Goal: Task Accomplishment & Management: Manage account settings

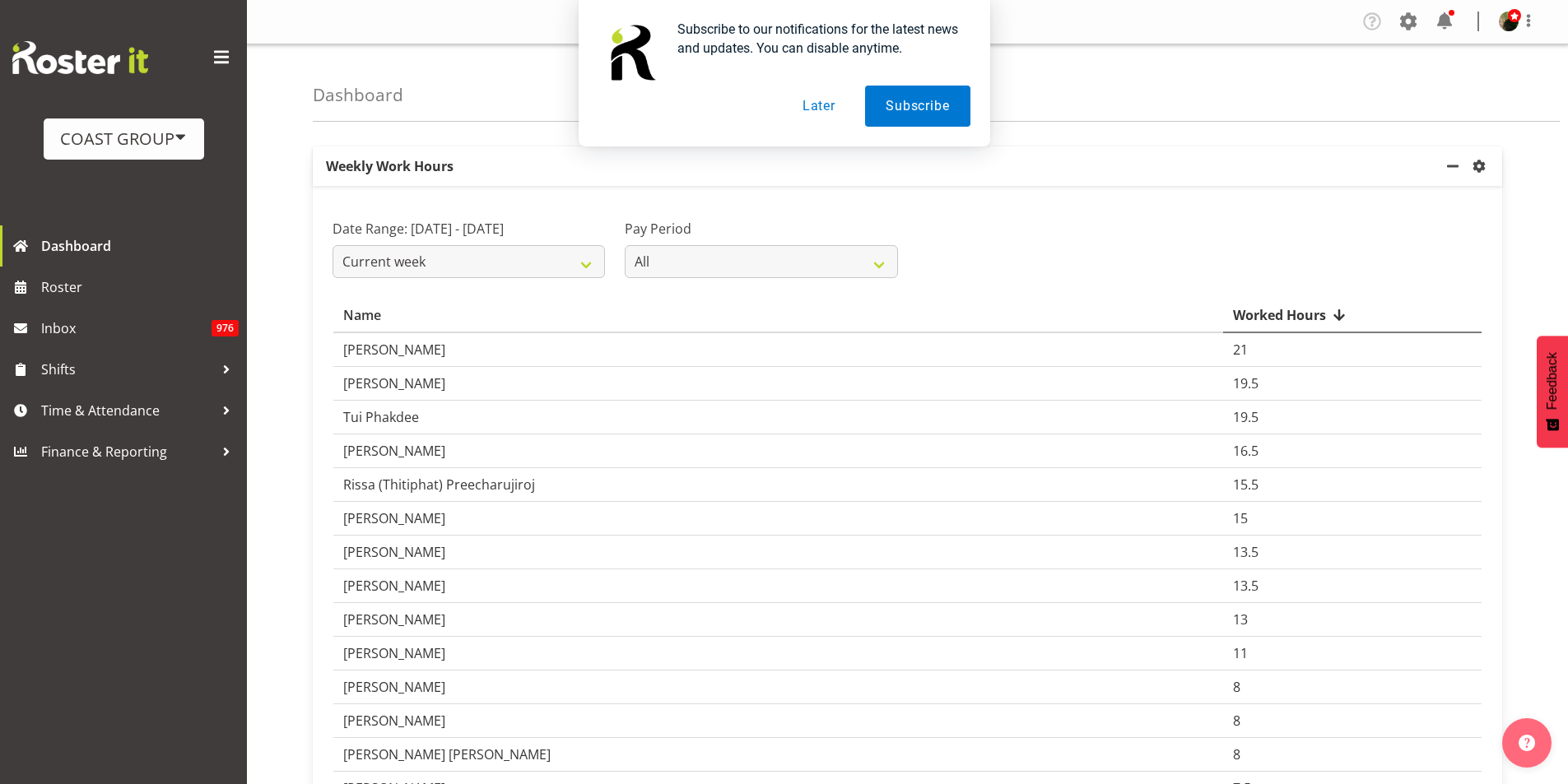
click at [831, 112] on button "Later" at bounding box center [819, 106] width 74 height 41
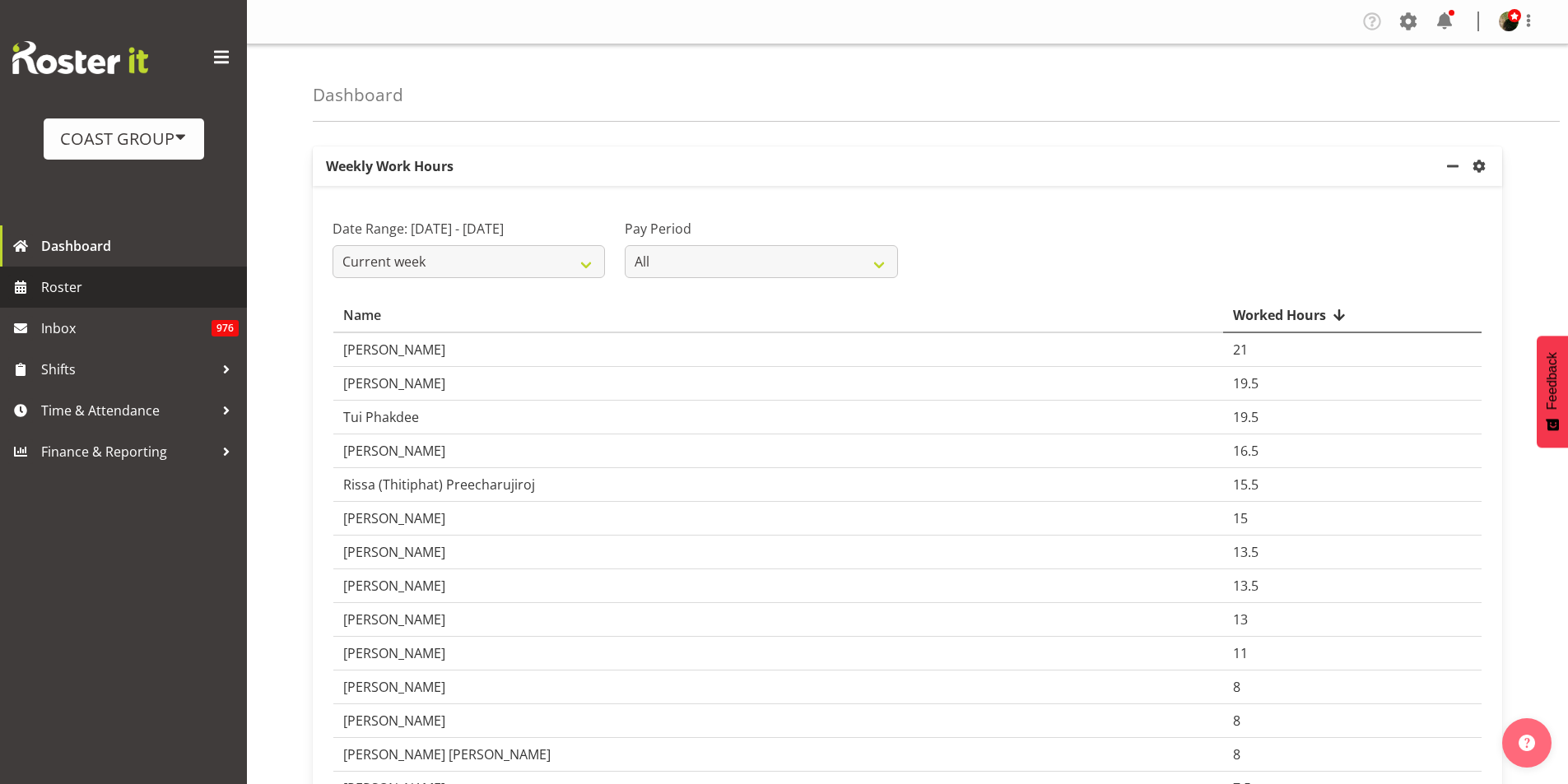
click at [68, 288] on span "Roster" at bounding box center [140, 286] width 197 height 25
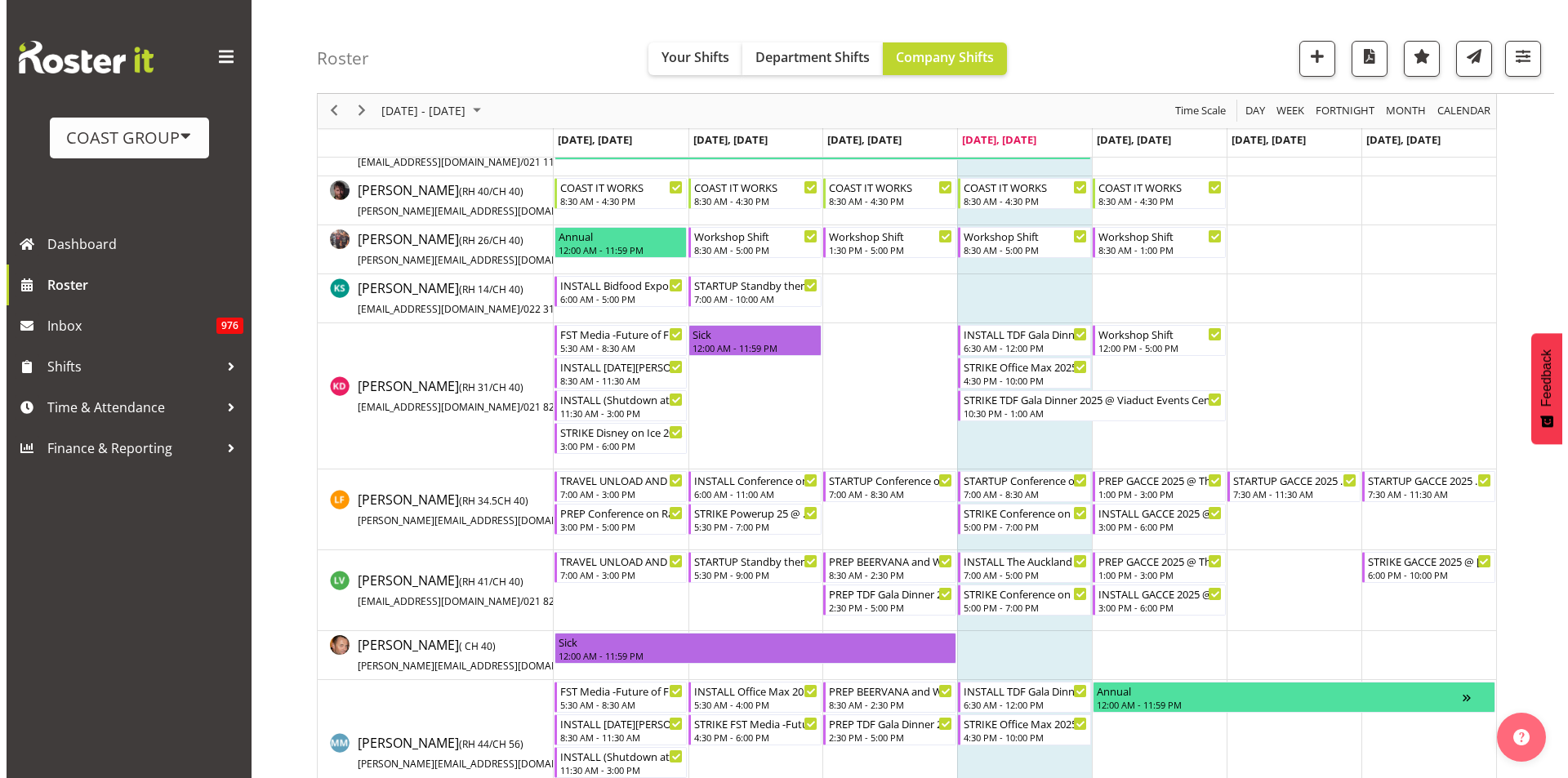
scroll to position [927, 0]
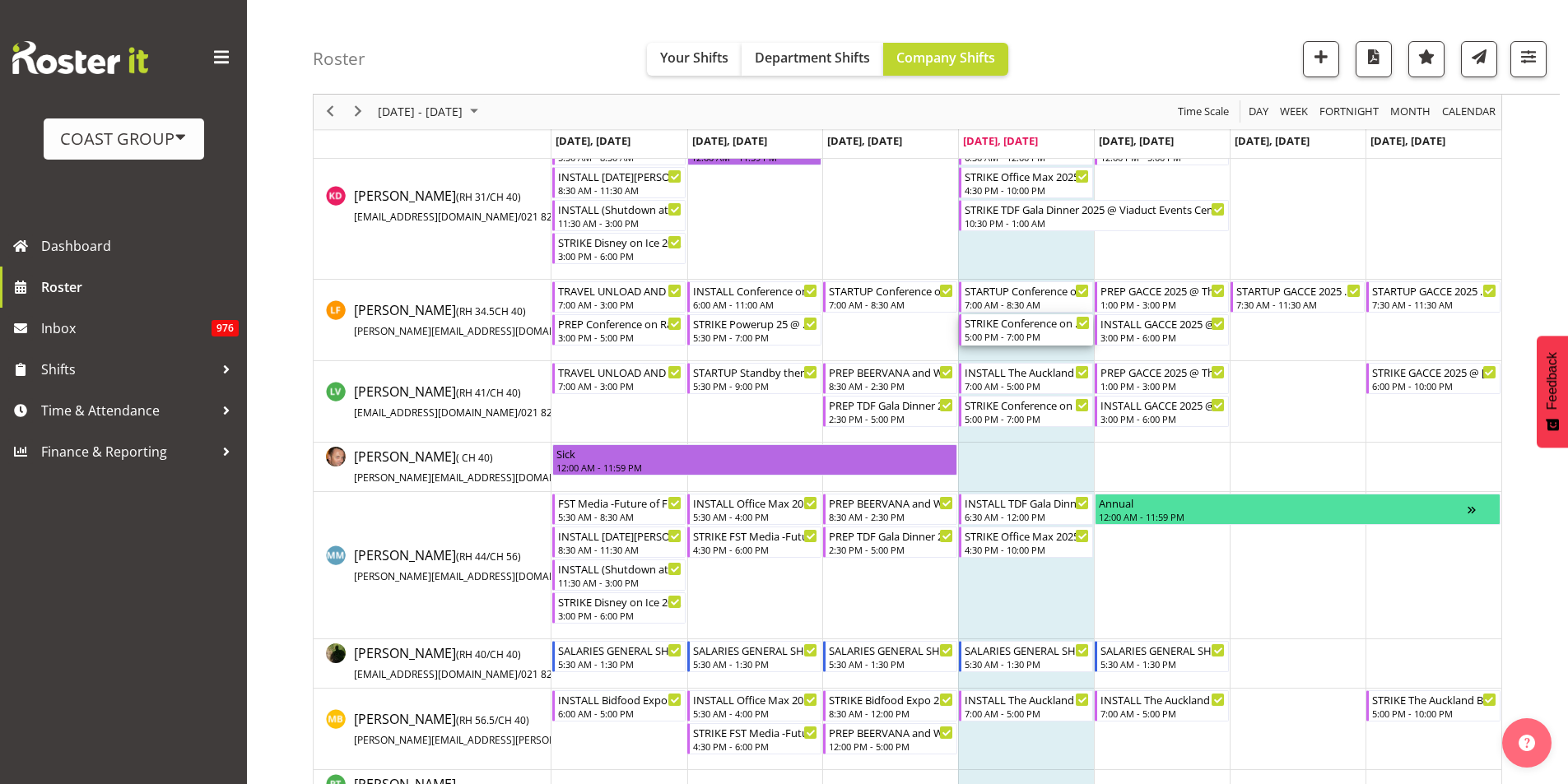
click at [1019, 330] on div "STRIKE Conference on Railway Excellence (CORE) 2025 @ The Pullman On SIte @ 180…" at bounding box center [1027, 330] width 125 height 31
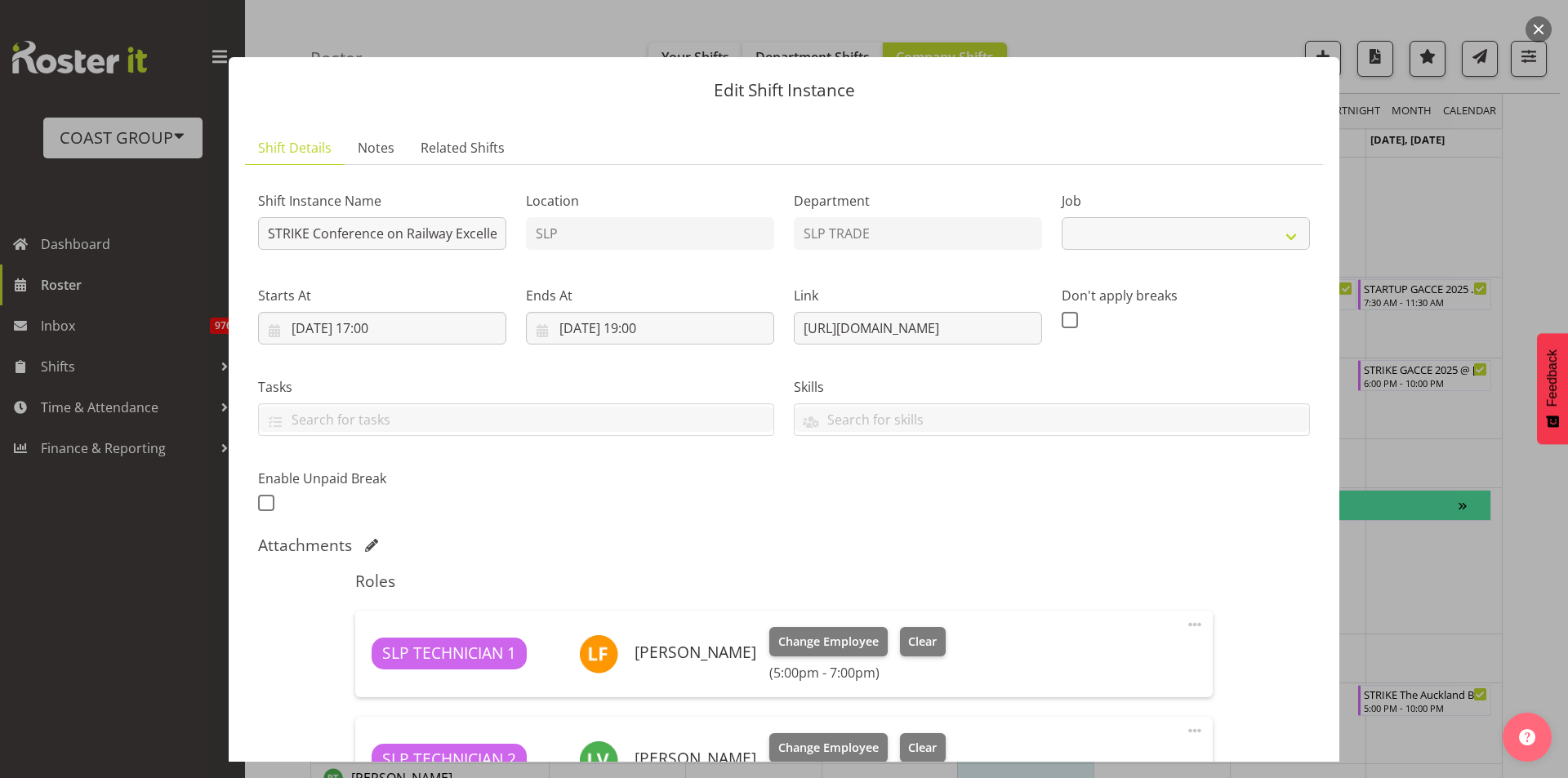
select select "10202"
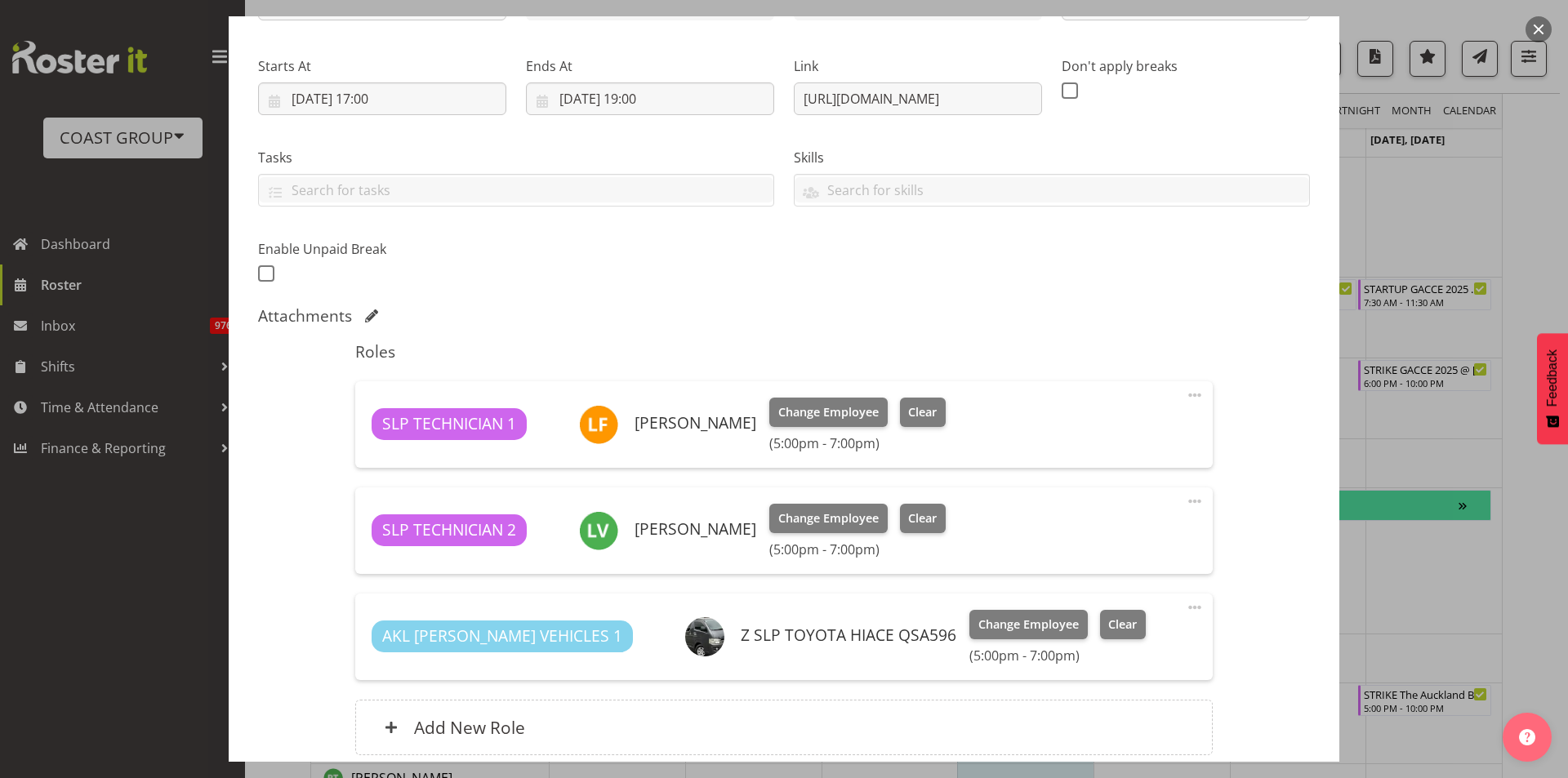
scroll to position [327, 0]
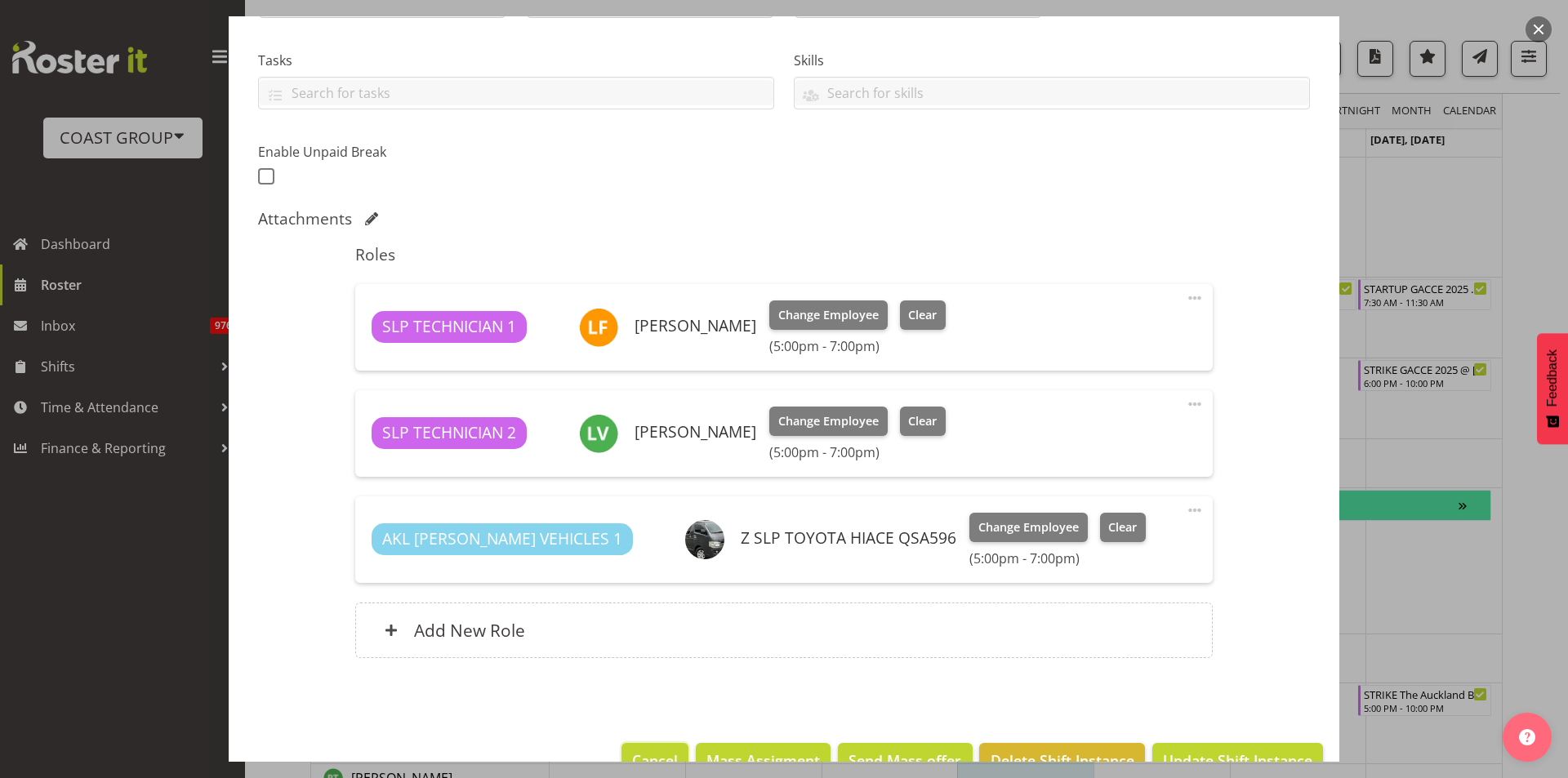
click at [647, 754] on span "Cancel" at bounding box center [655, 760] width 46 height 21
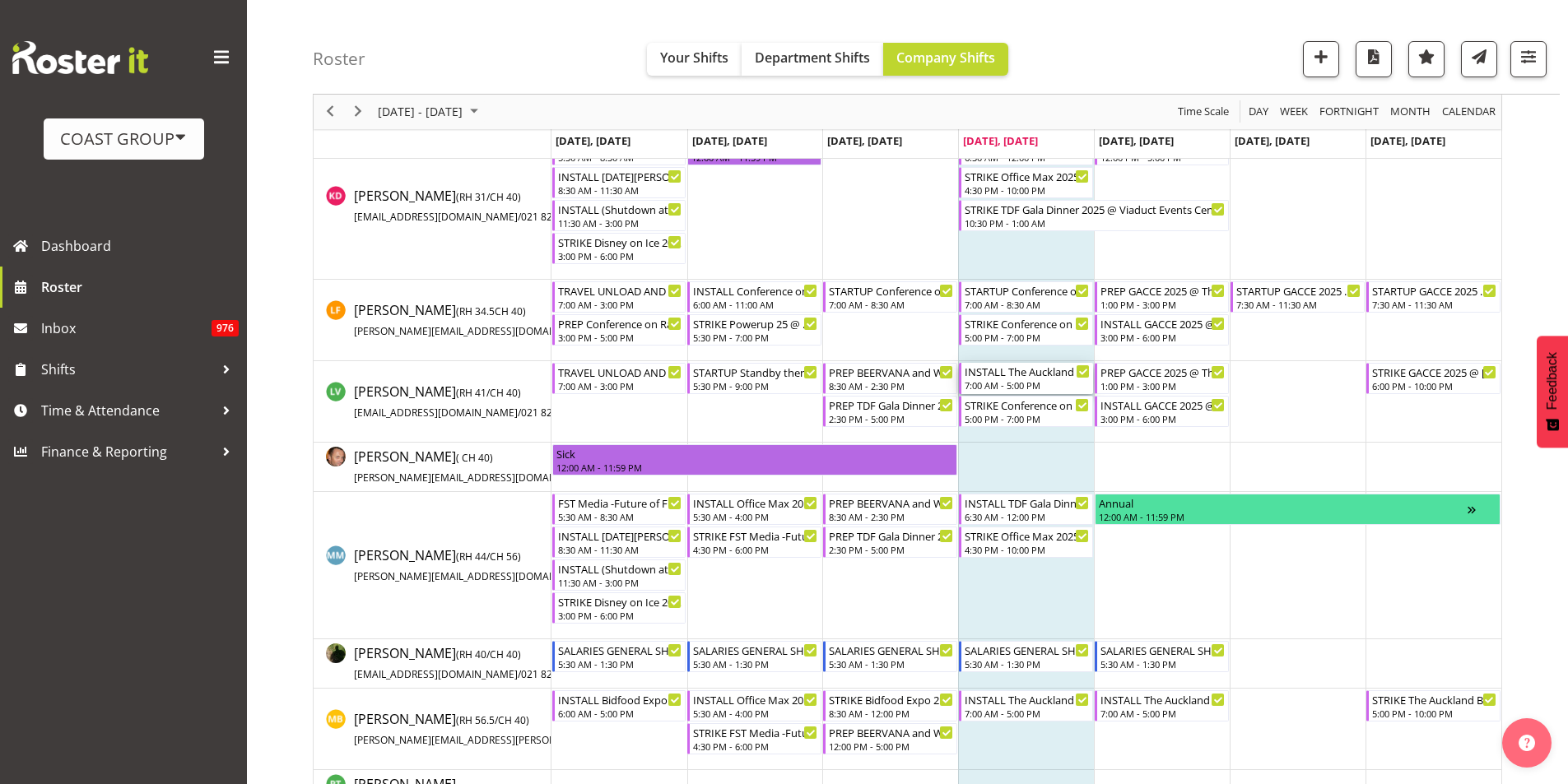
click at [1027, 380] on div "7:00 AM - 5:00 PM" at bounding box center [1027, 385] width 125 height 13
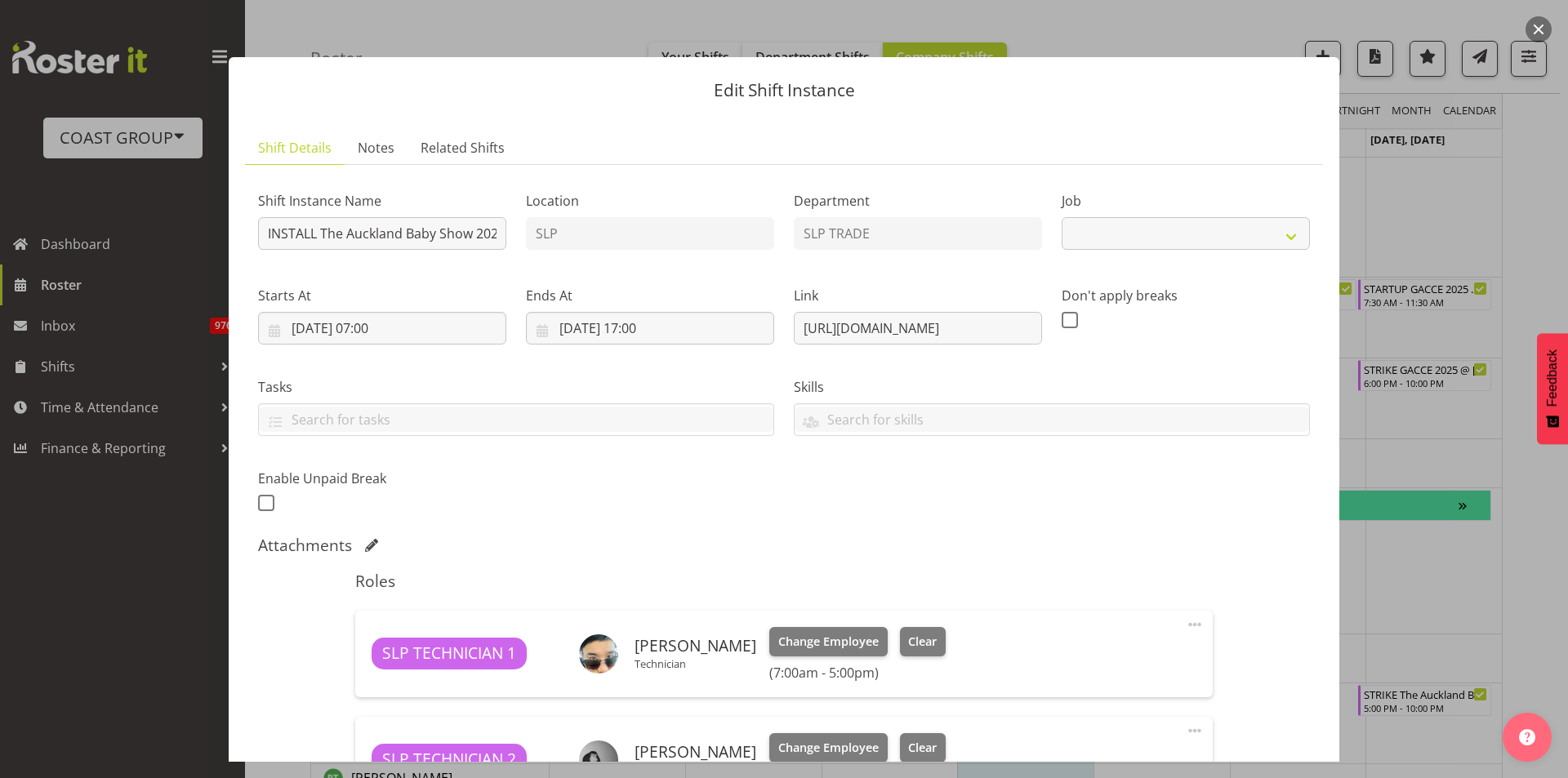
select select "9149"
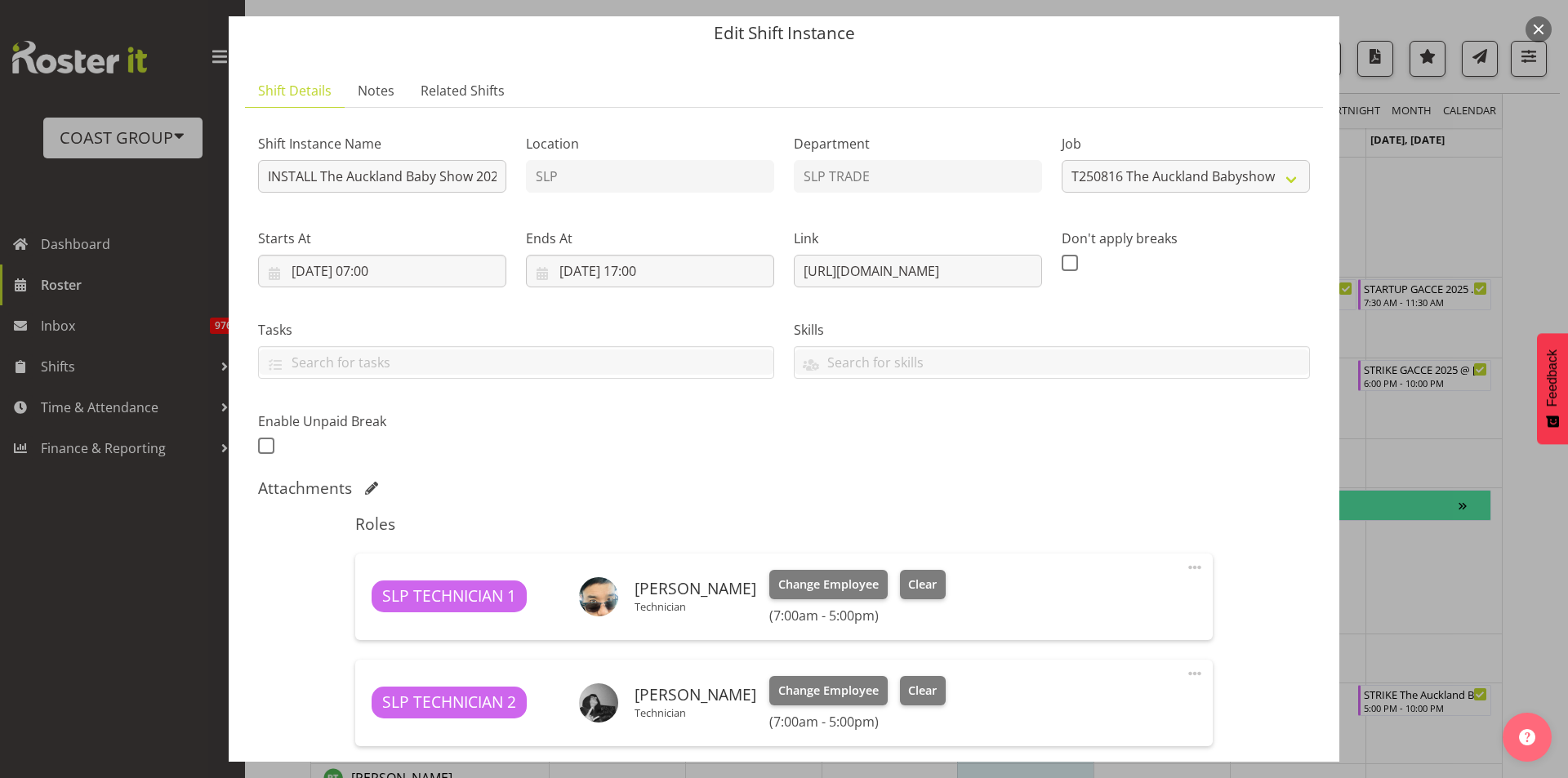
scroll to position [82, 0]
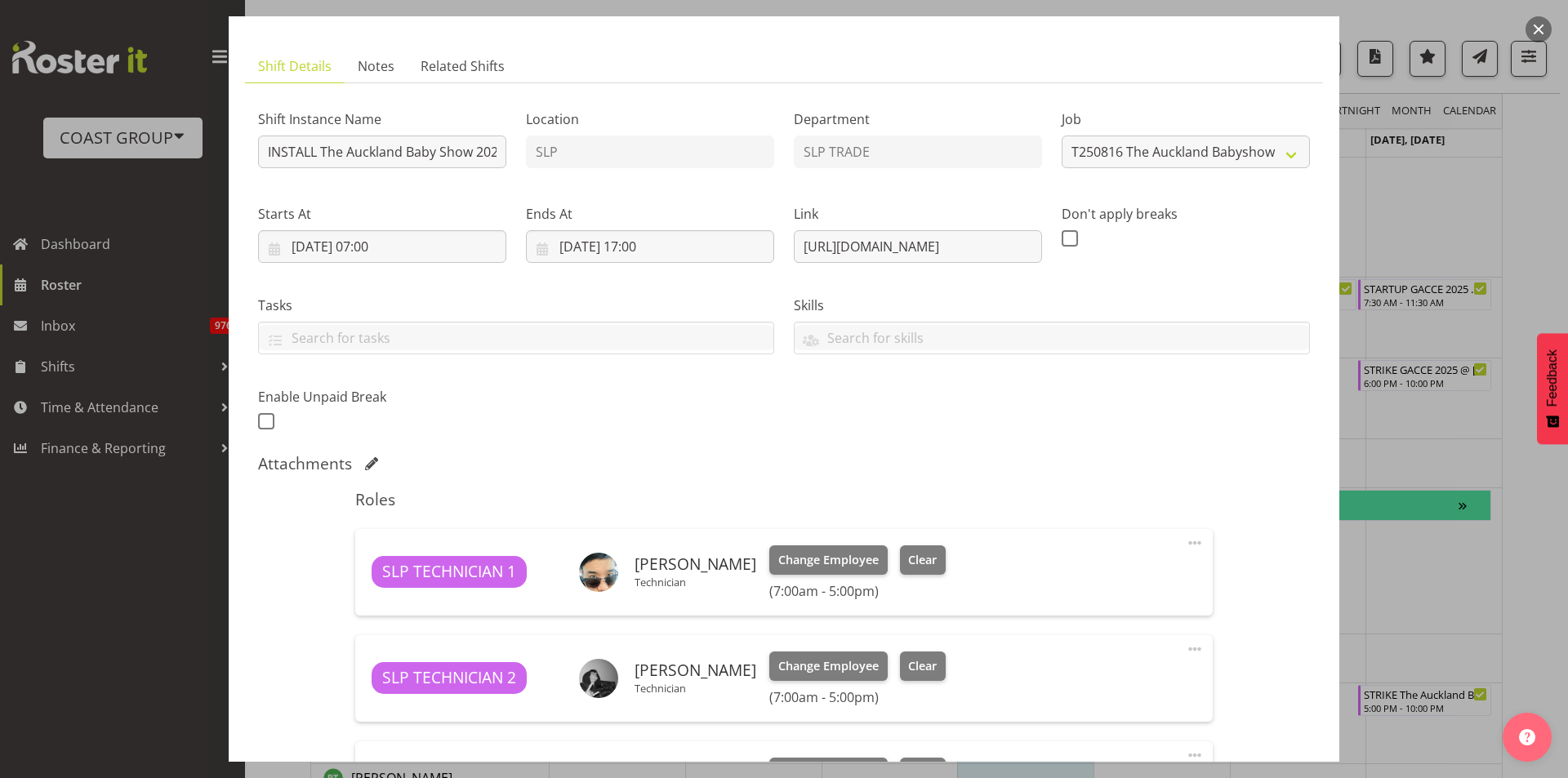
click at [1540, 31] on button "button" at bounding box center [1539, 29] width 26 height 26
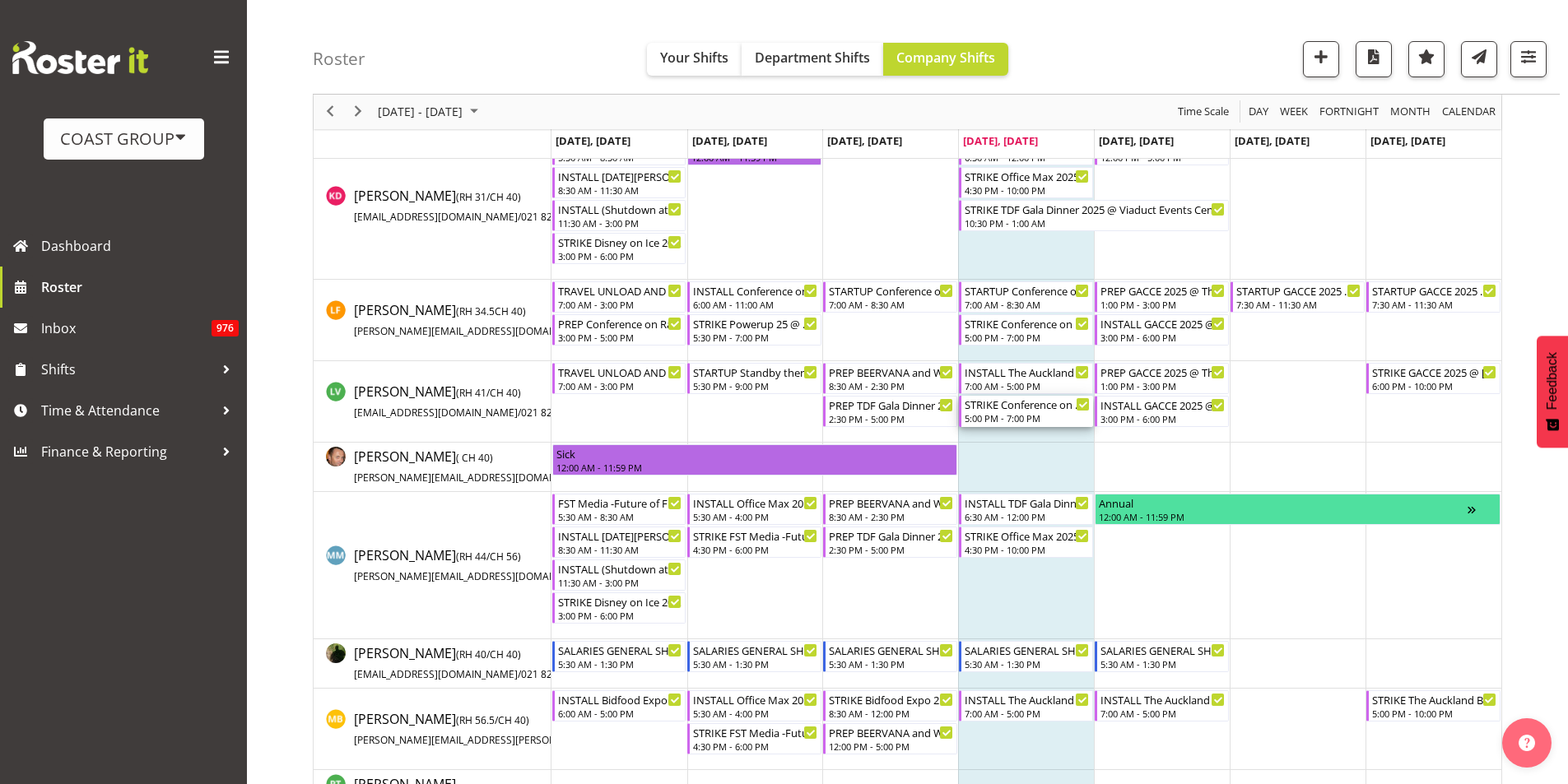
click at [1023, 418] on div "5:00 PM - 7:00 PM" at bounding box center [1027, 418] width 125 height 13
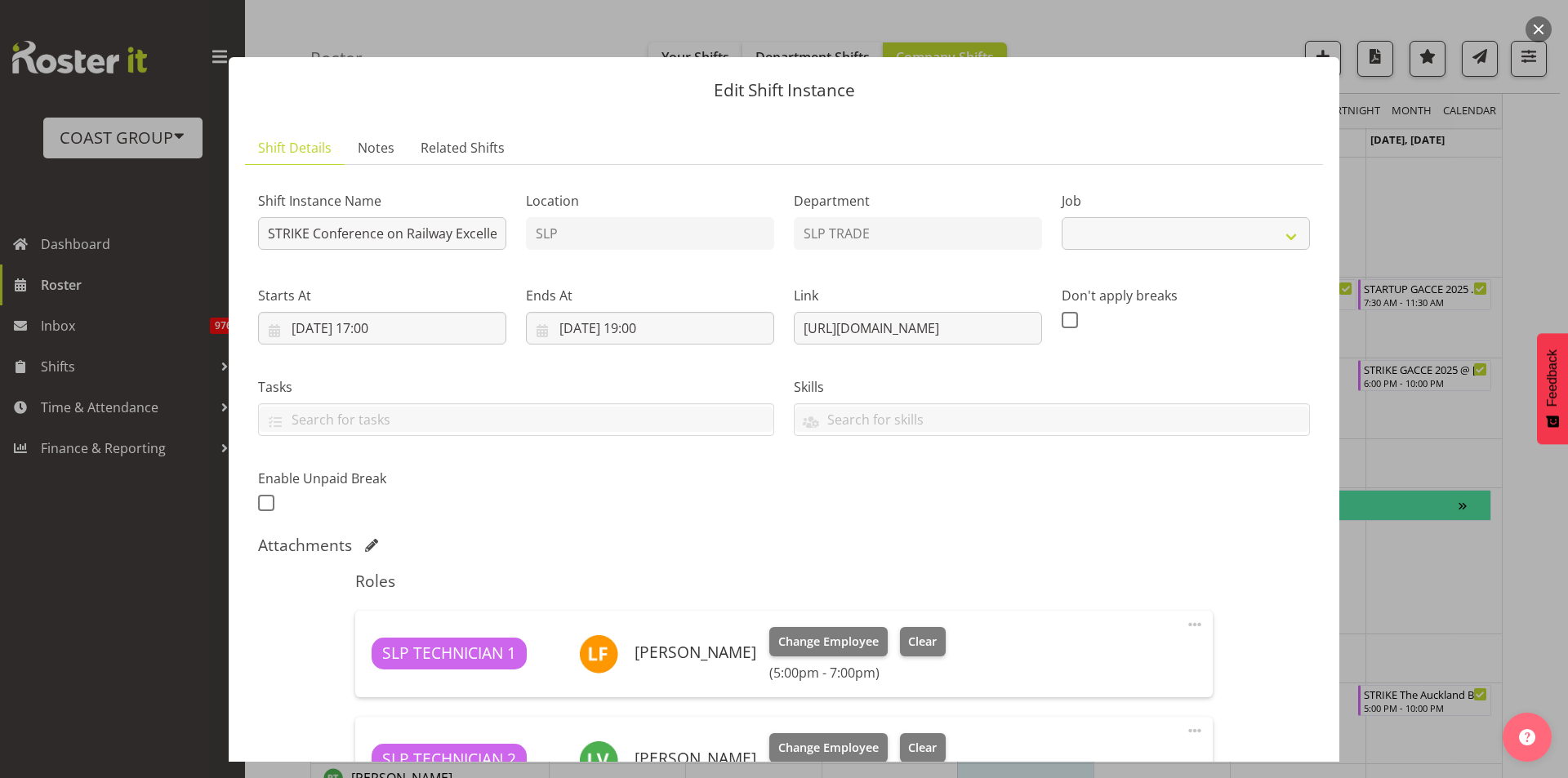
select select "10202"
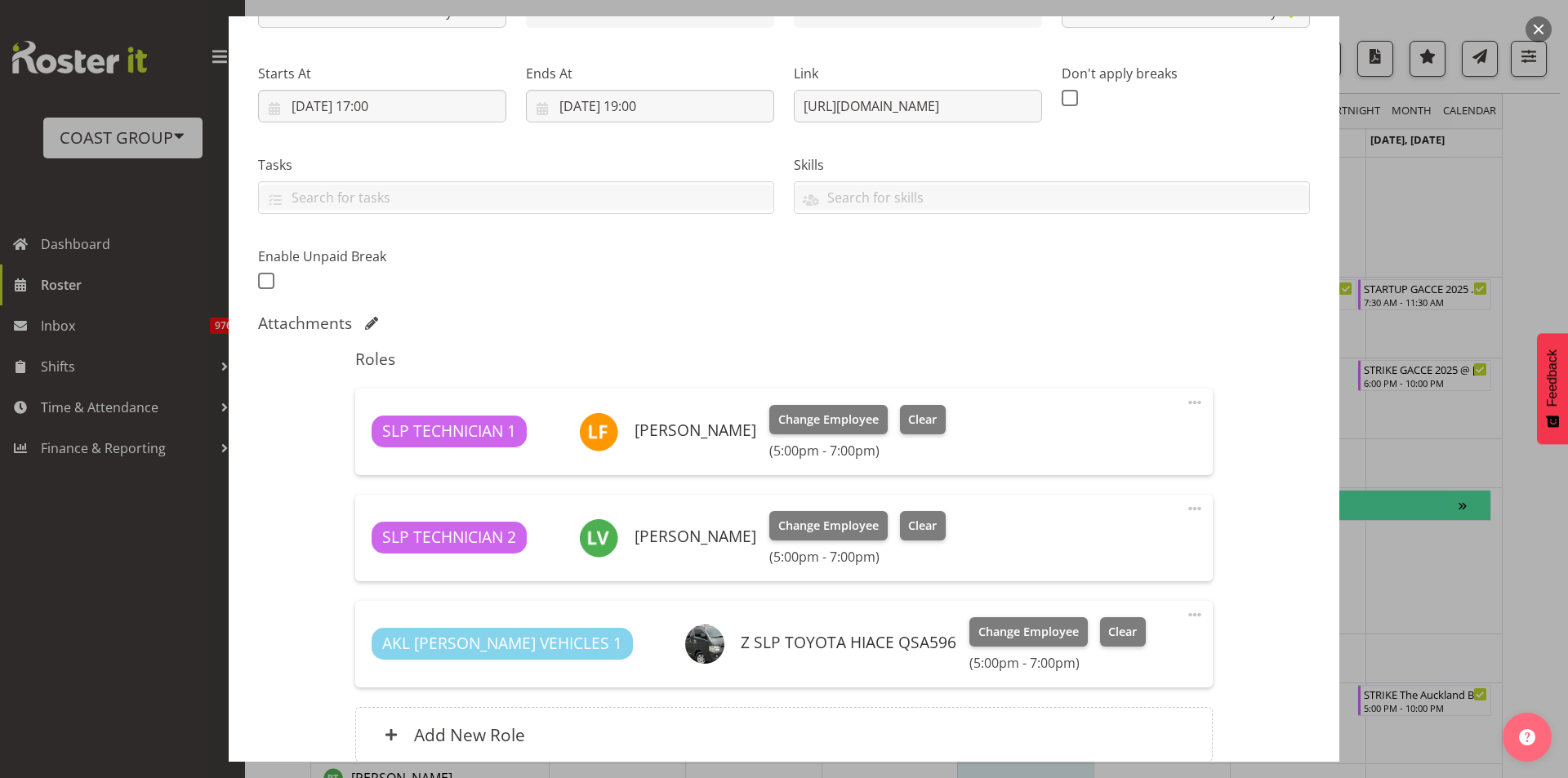
scroll to position [245, 0]
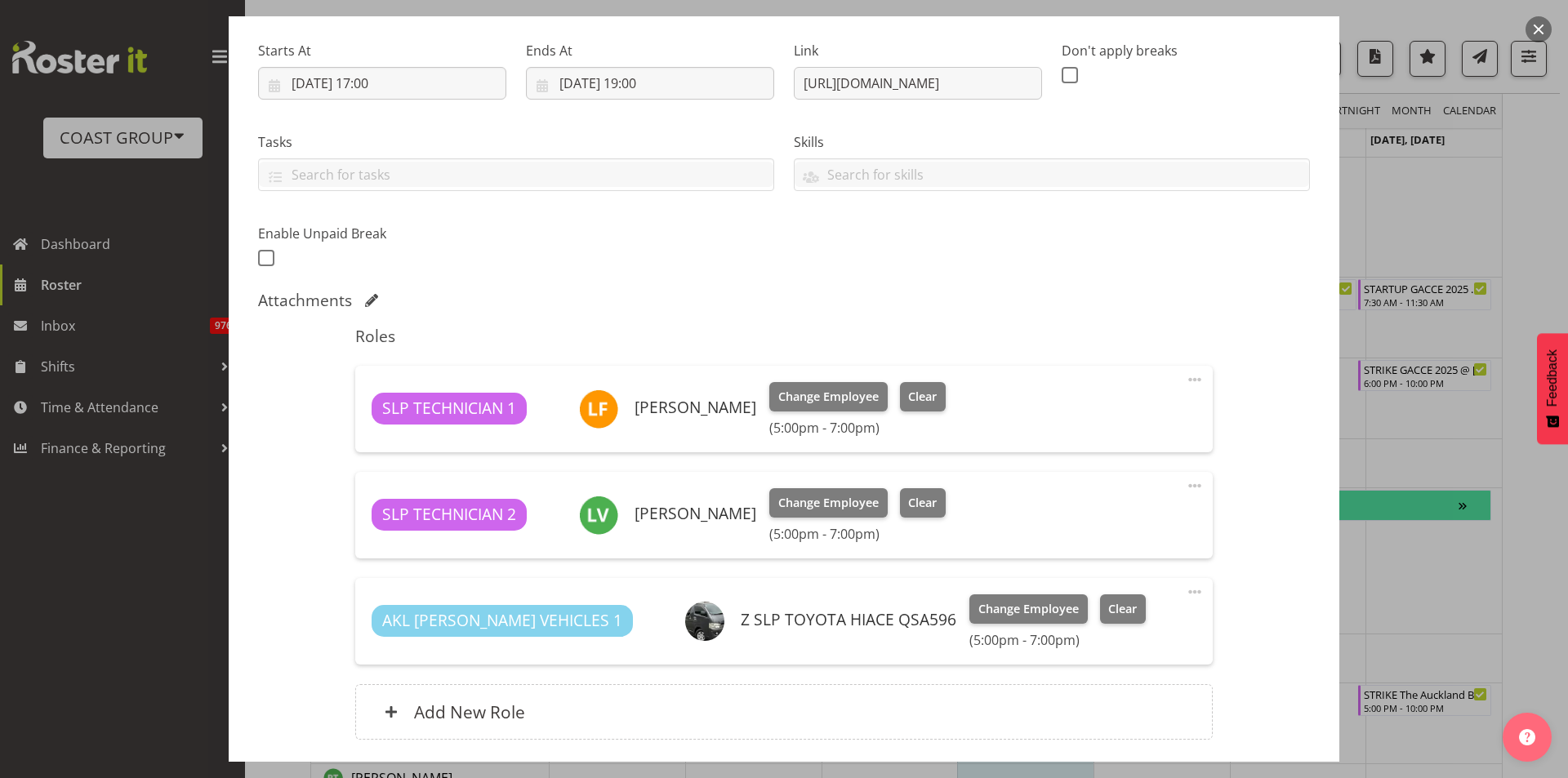
click at [1185, 487] on span at bounding box center [1195, 486] width 20 height 20
click at [1119, 572] on link "Delete" at bounding box center [1126, 580] width 157 height 29
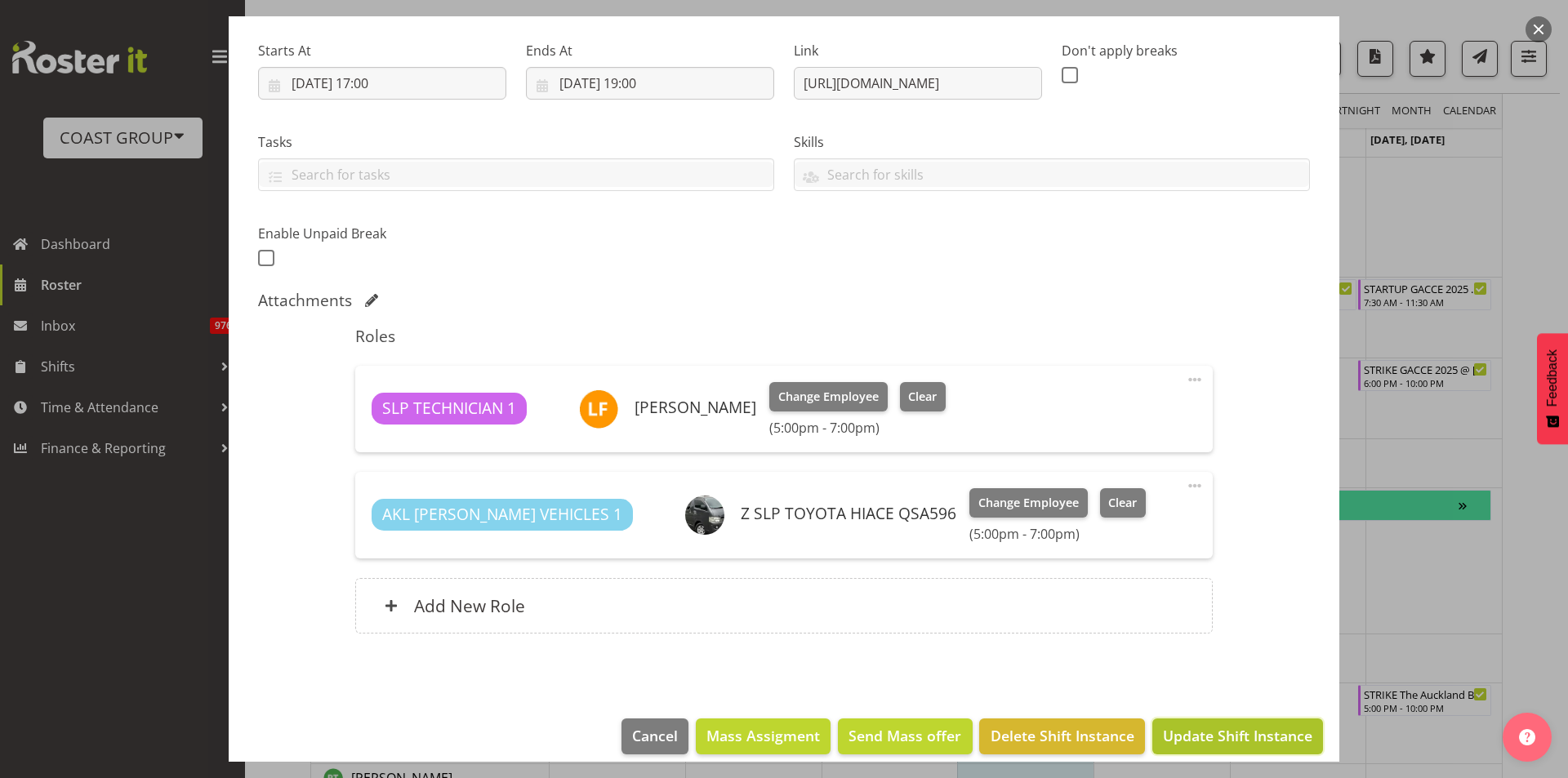
click at [1235, 732] on span "Update Shift Instance" at bounding box center [1238, 735] width 149 height 21
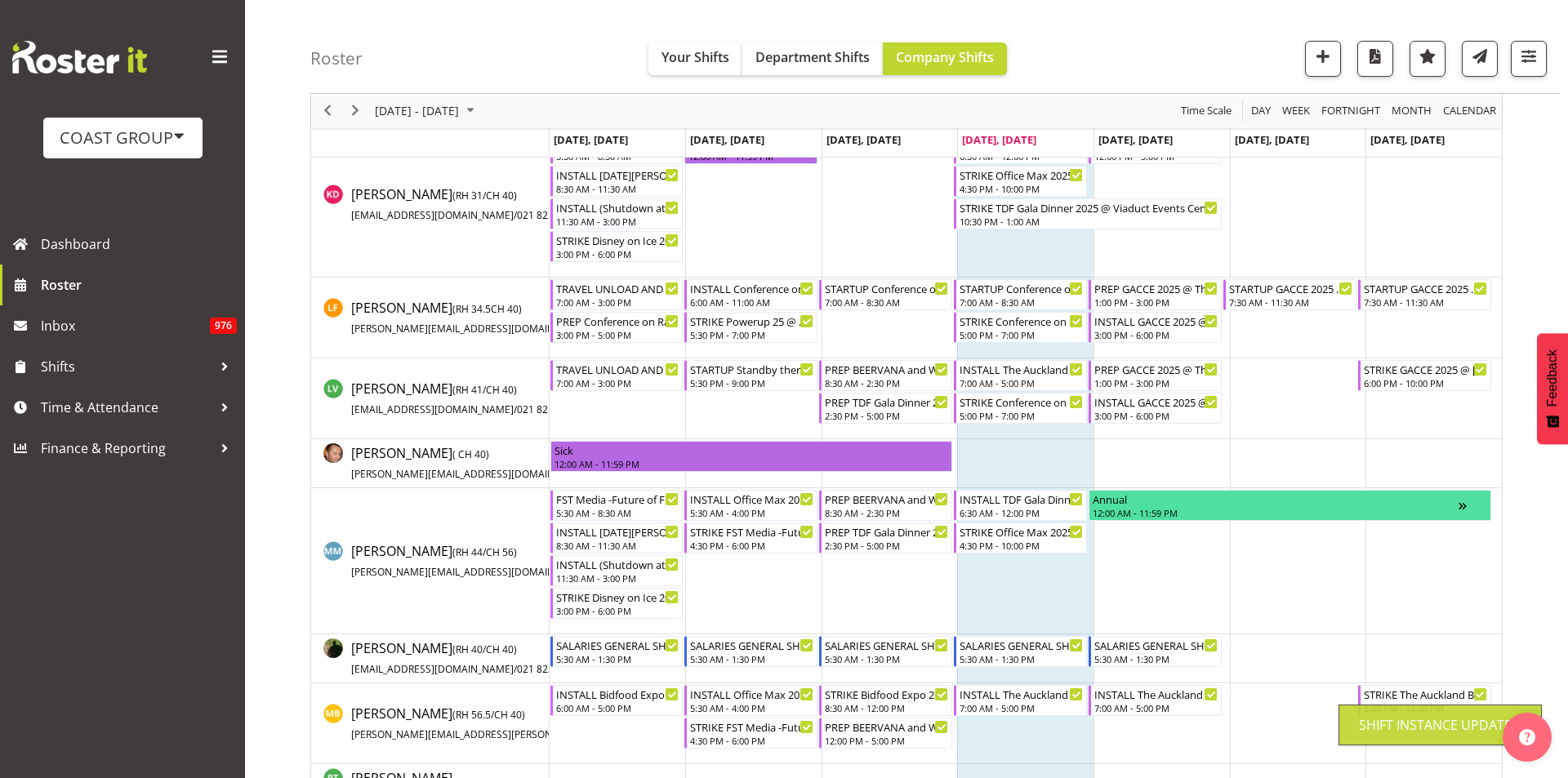
scroll to position [735, 0]
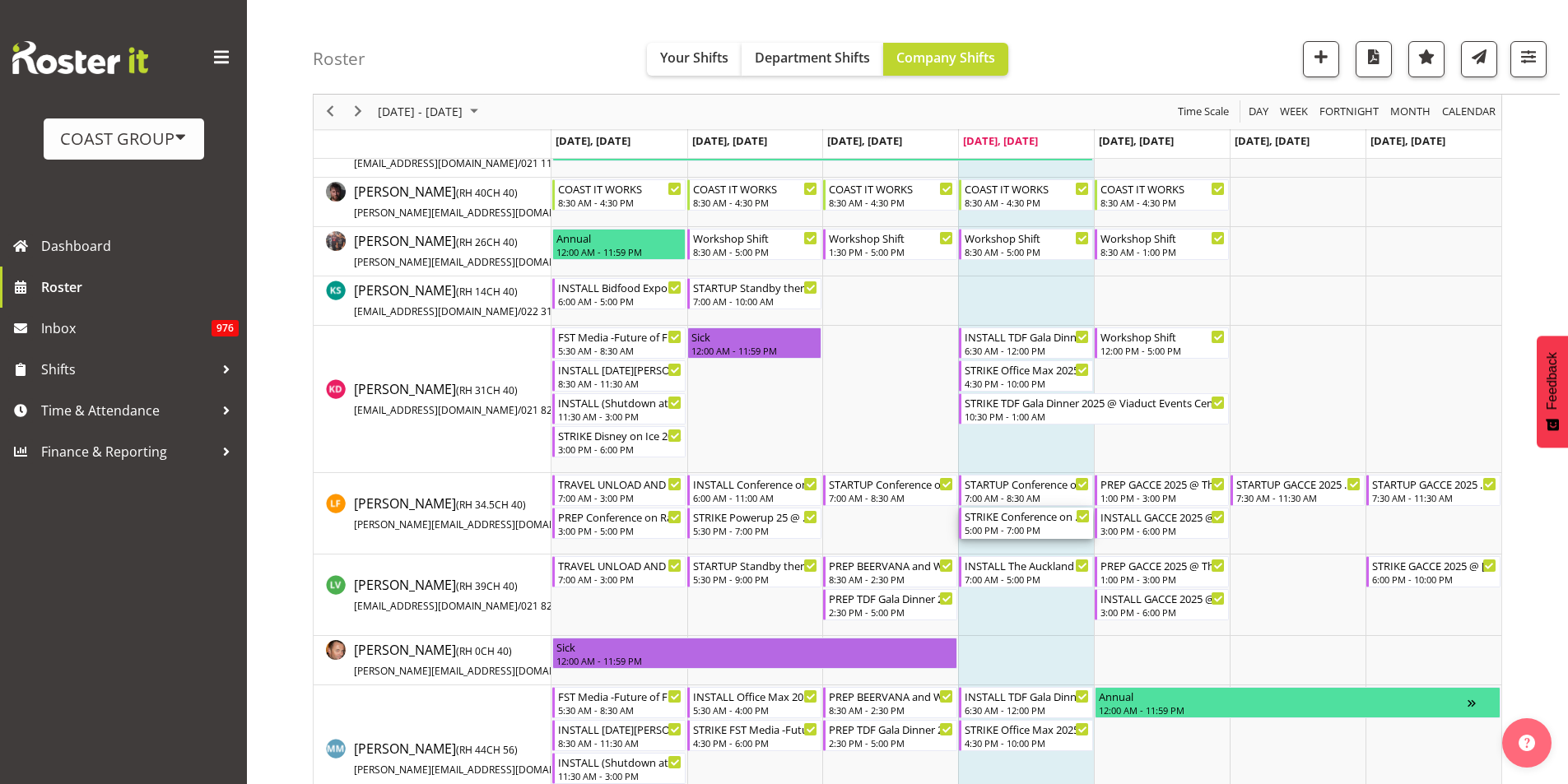
click at [1013, 529] on div "5:00 PM - 7:00 PM" at bounding box center [1027, 530] width 125 height 13
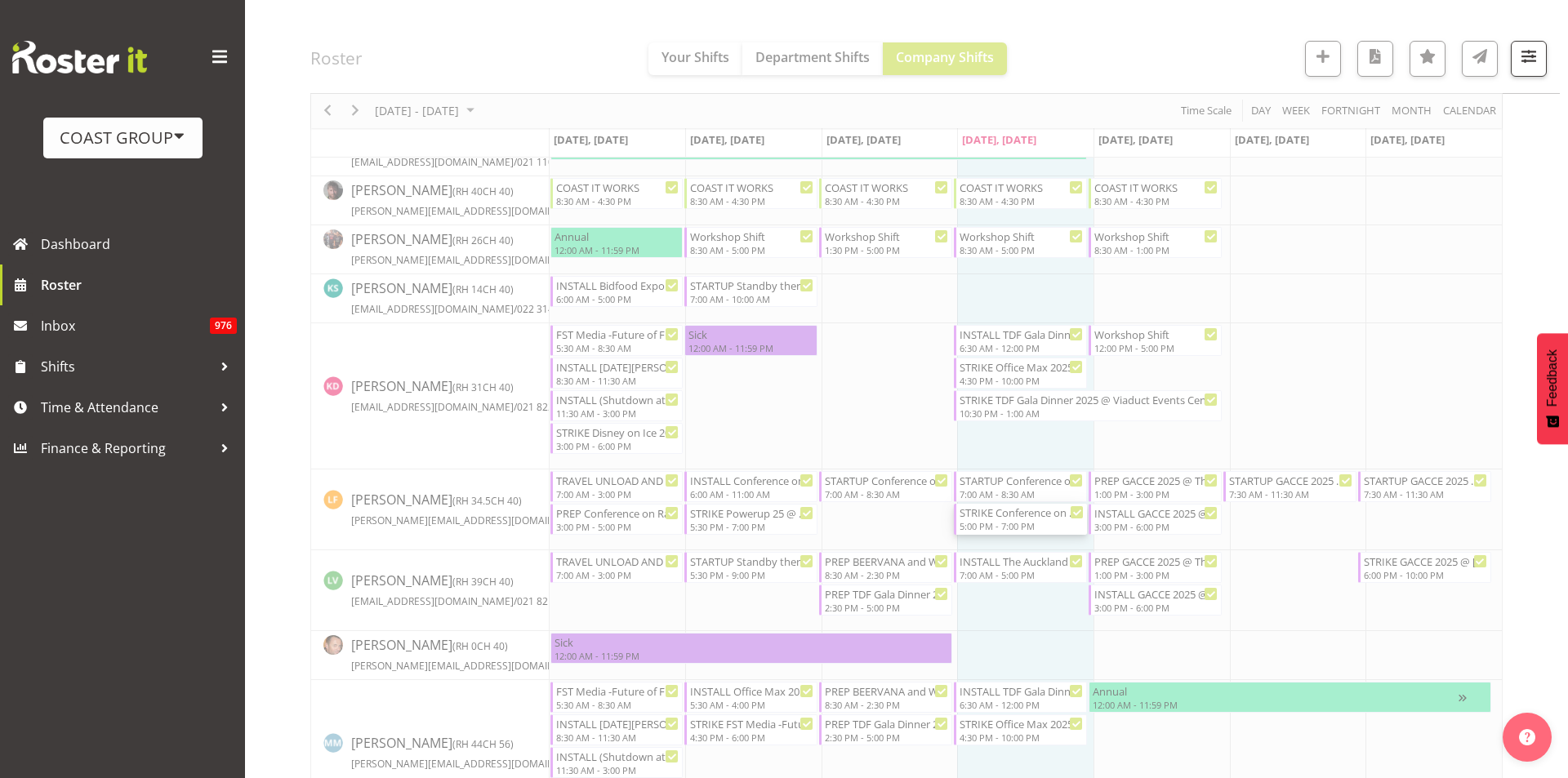
select select
select select "7"
select select "2025"
select select "17"
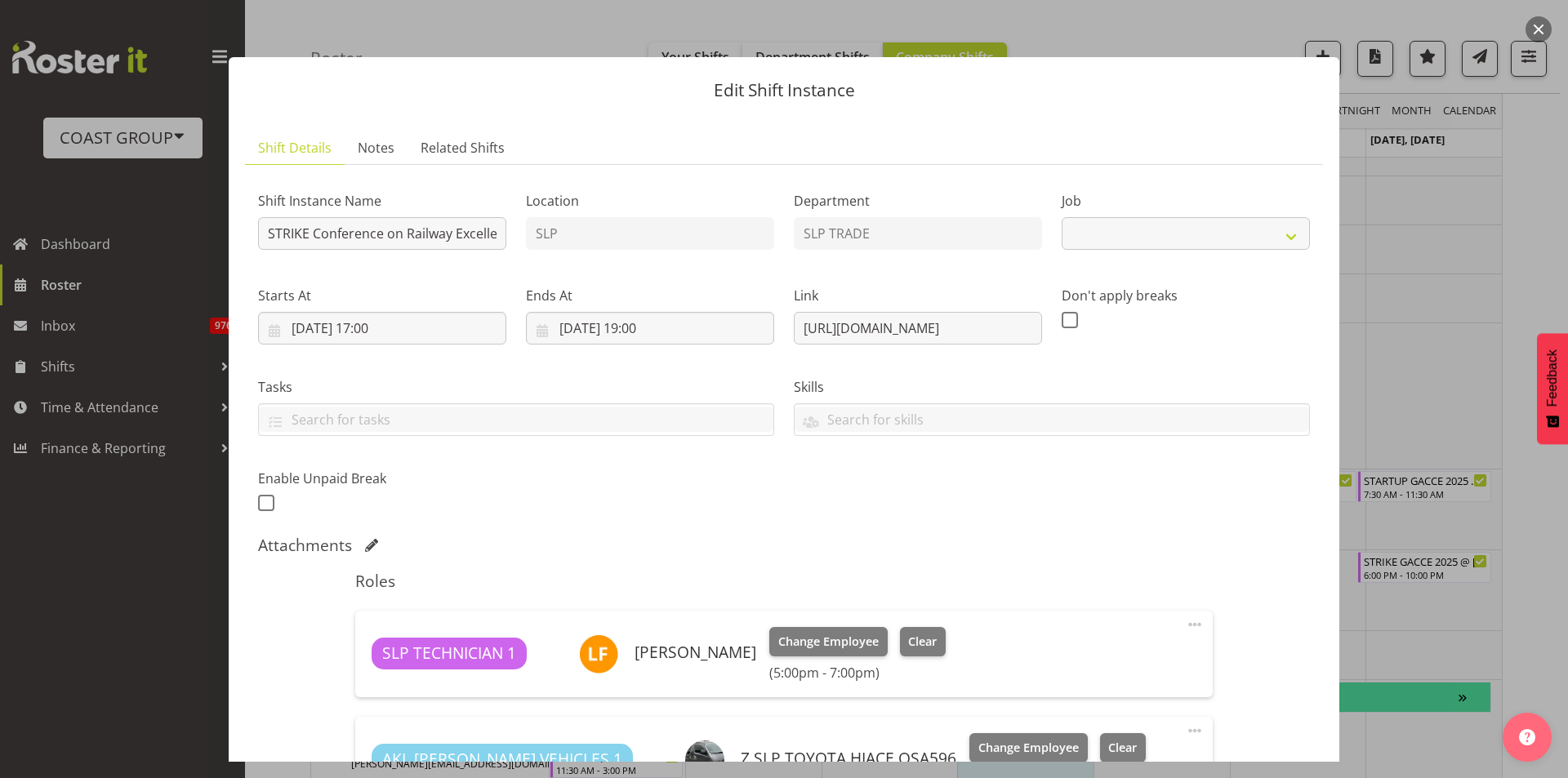
select select "10202"
click at [414, 328] on input "[DATE] 17:00" at bounding box center [382, 328] width 249 height 33
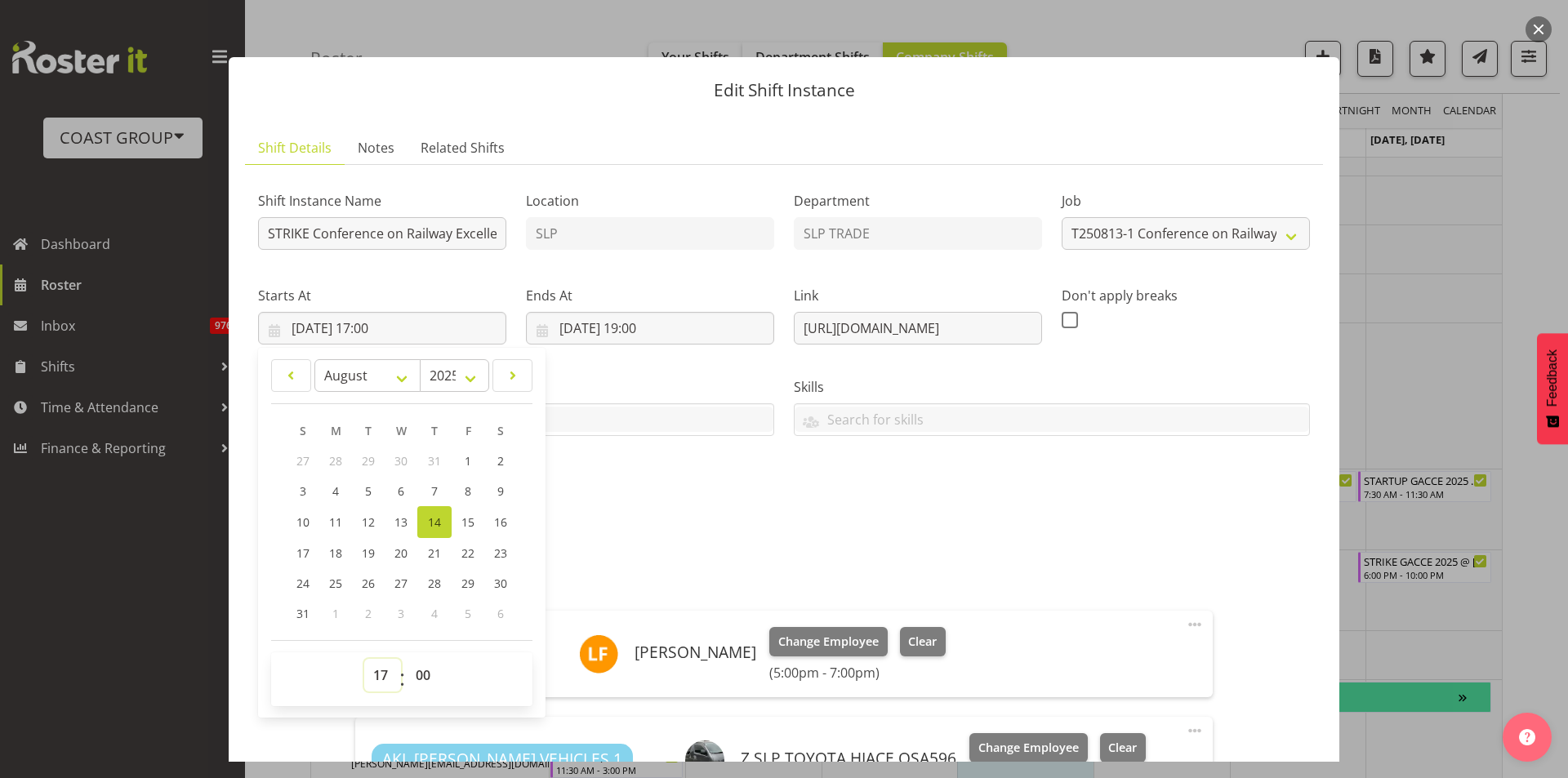
click at [374, 674] on select "00 01 02 03 04 05 06 07 08 09 10 11 12 13 14 15 16 17 18 19 20 21 22 23" at bounding box center [383, 676] width 36 height 33
select select "16"
click at [364, 660] on select "00 01 02 03 04 05 06 07 08 09 10 11 12 13 14 15 16 17 18 19 20 21 22 23" at bounding box center [383, 676] width 36 height 33
type input "[DATE] 16:00"
click at [447, 235] on input "STRIKE Conference on Railway Excellence (CORE) 2025 @ The Pullman On SIte @ 1800" at bounding box center [382, 233] width 249 height 33
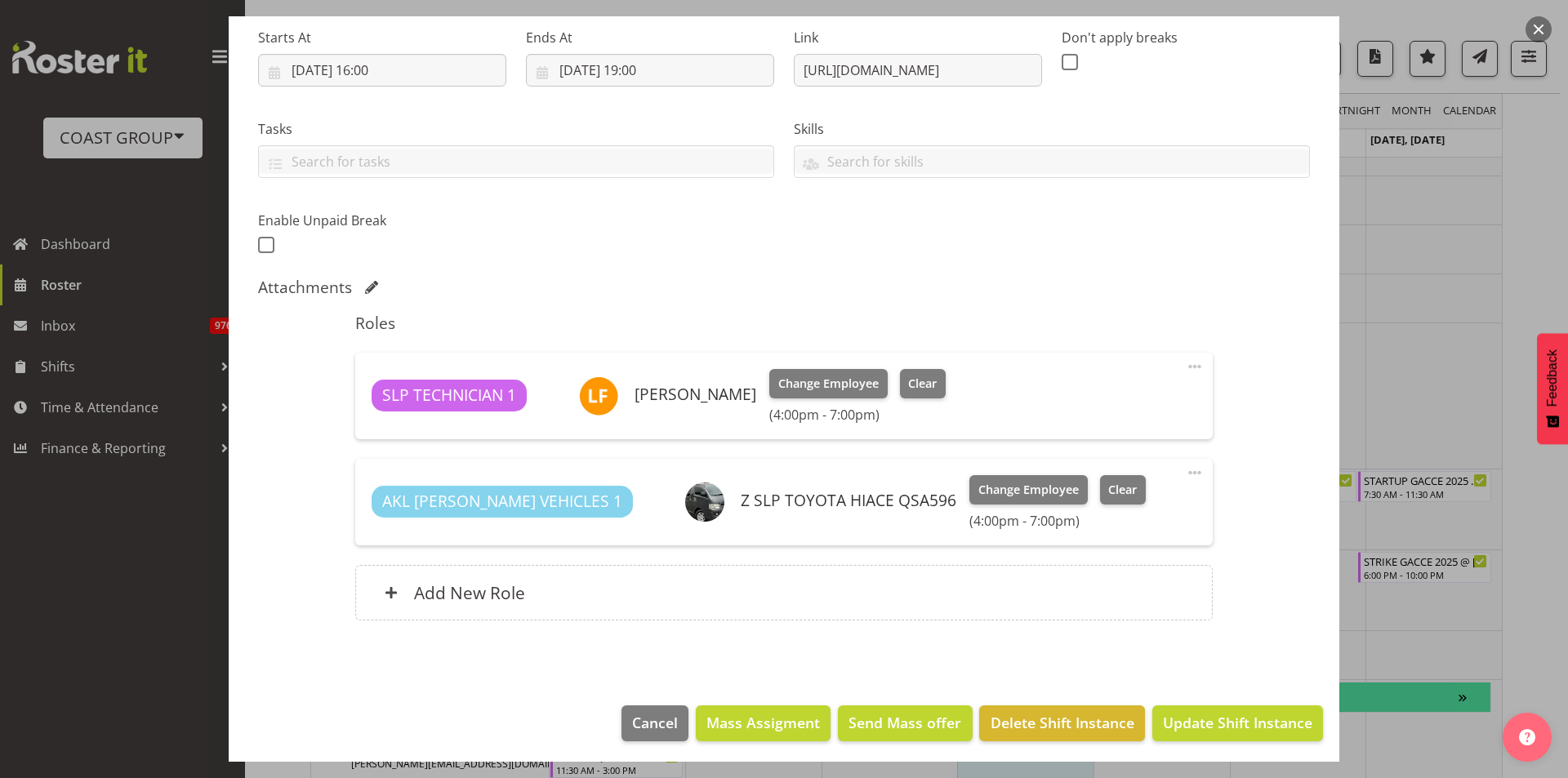
scroll to position [262, 0]
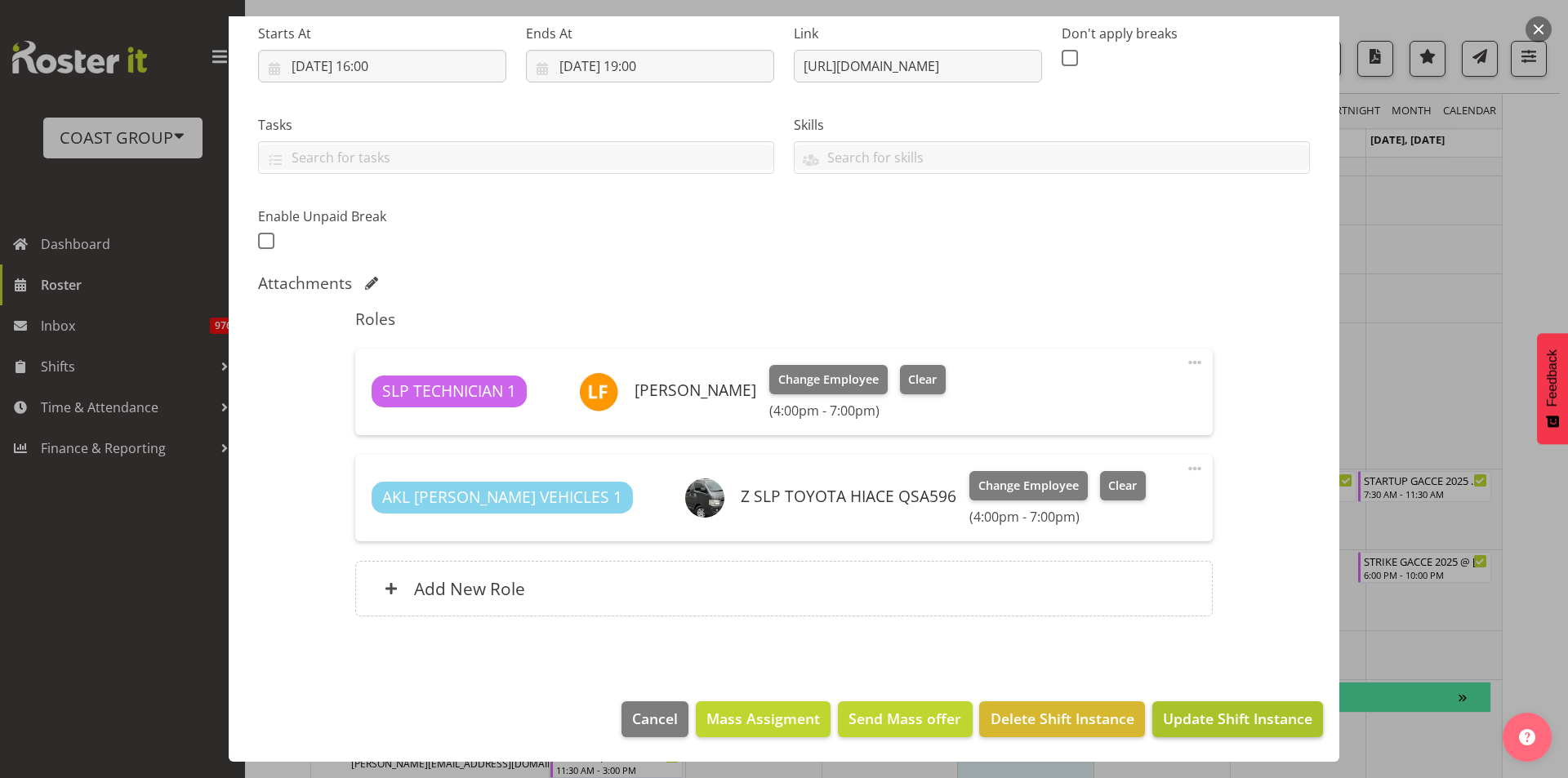
type input "STRIKE Conference on Railway Excellence (CORE) 2025 @ The Pullman On SIte @ 1630"
click at [1205, 722] on span "Update Shift Instance" at bounding box center [1238, 718] width 149 height 21
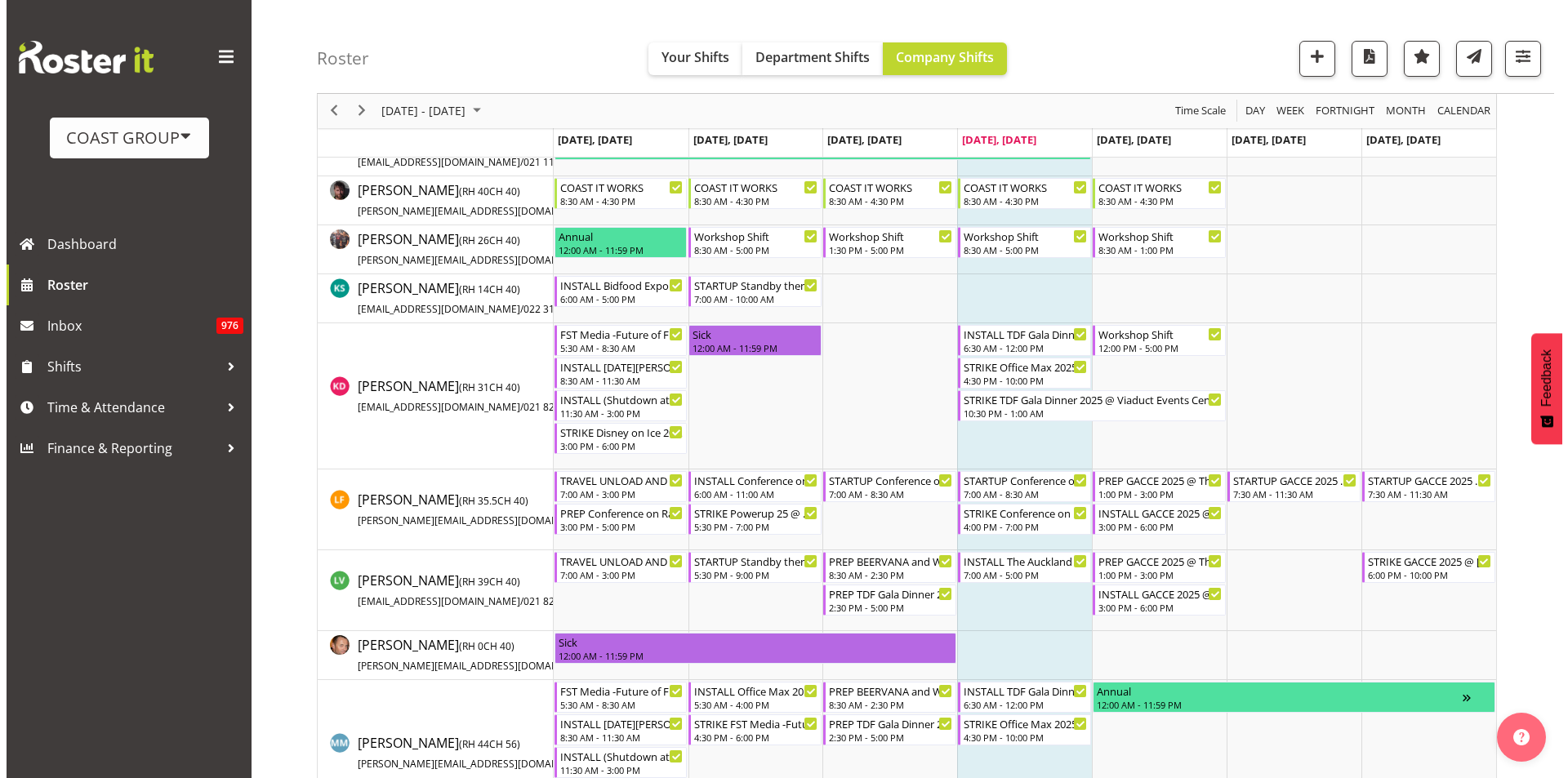
scroll to position [927, 0]
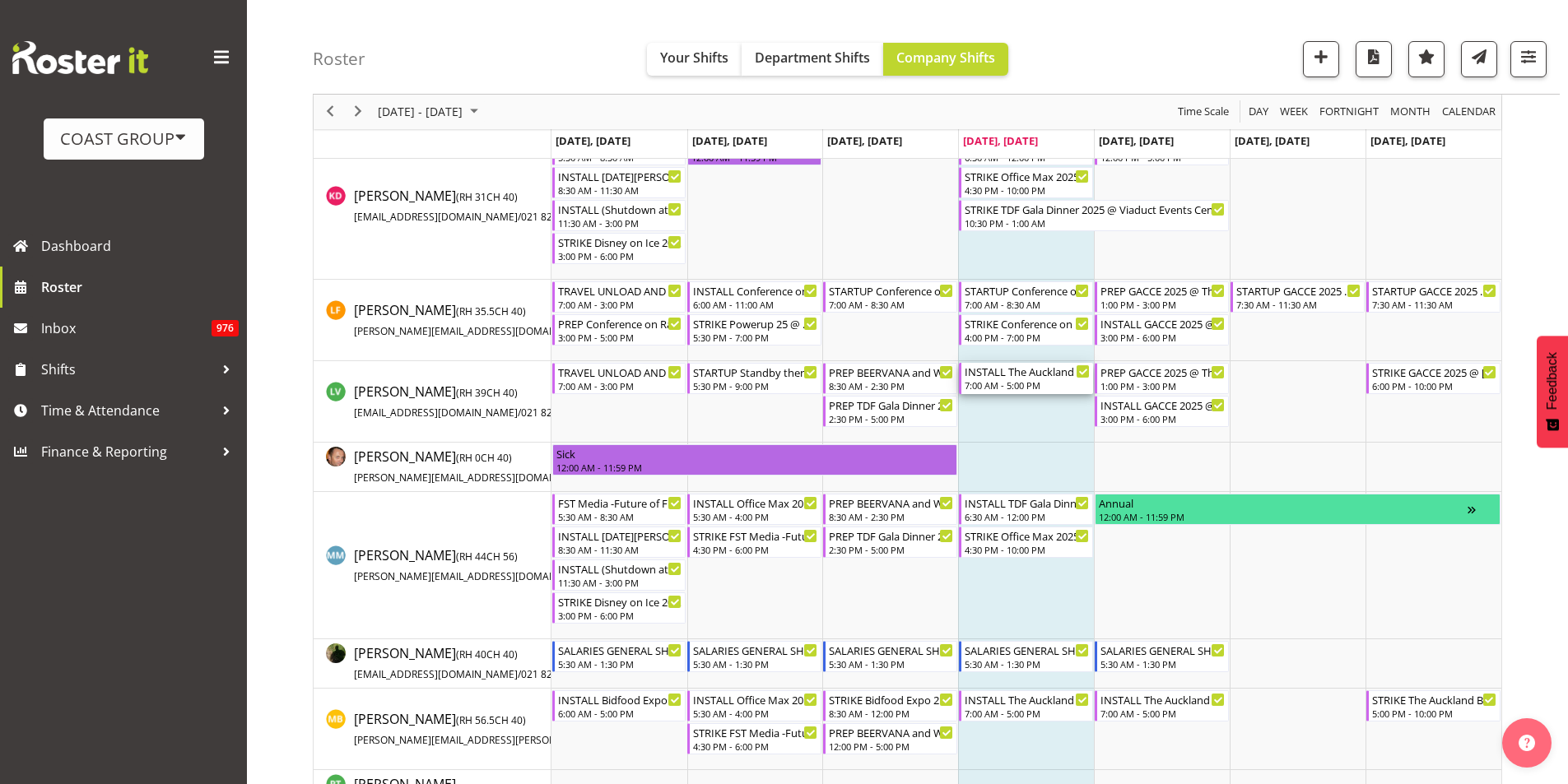
click at [1046, 376] on div "INSTALL The Auckland Baby Show 2025 @ [GEOGRAPHIC_DATA]" at bounding box center [1027, 371] width 125 height 17
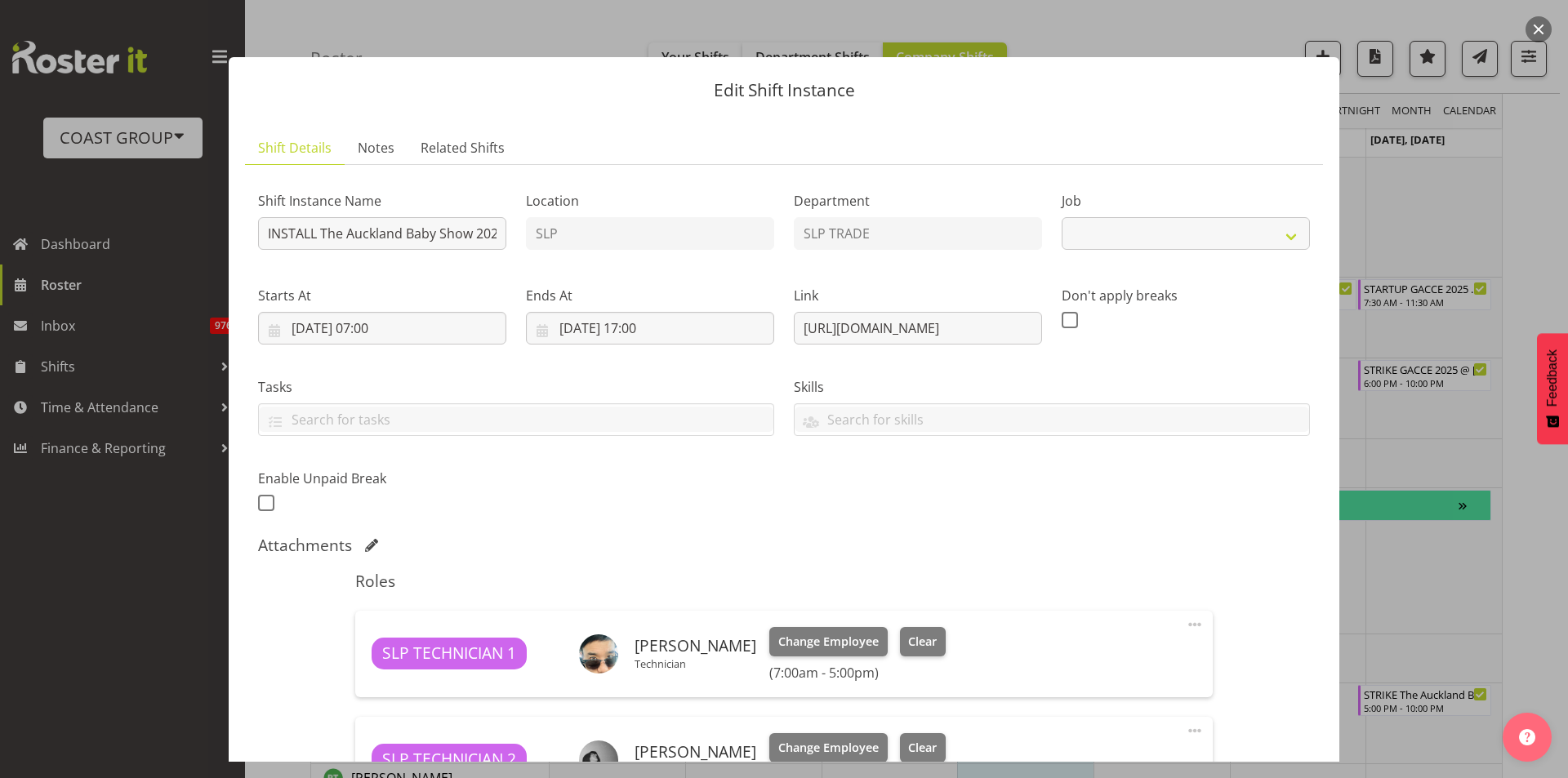
select select "9149"
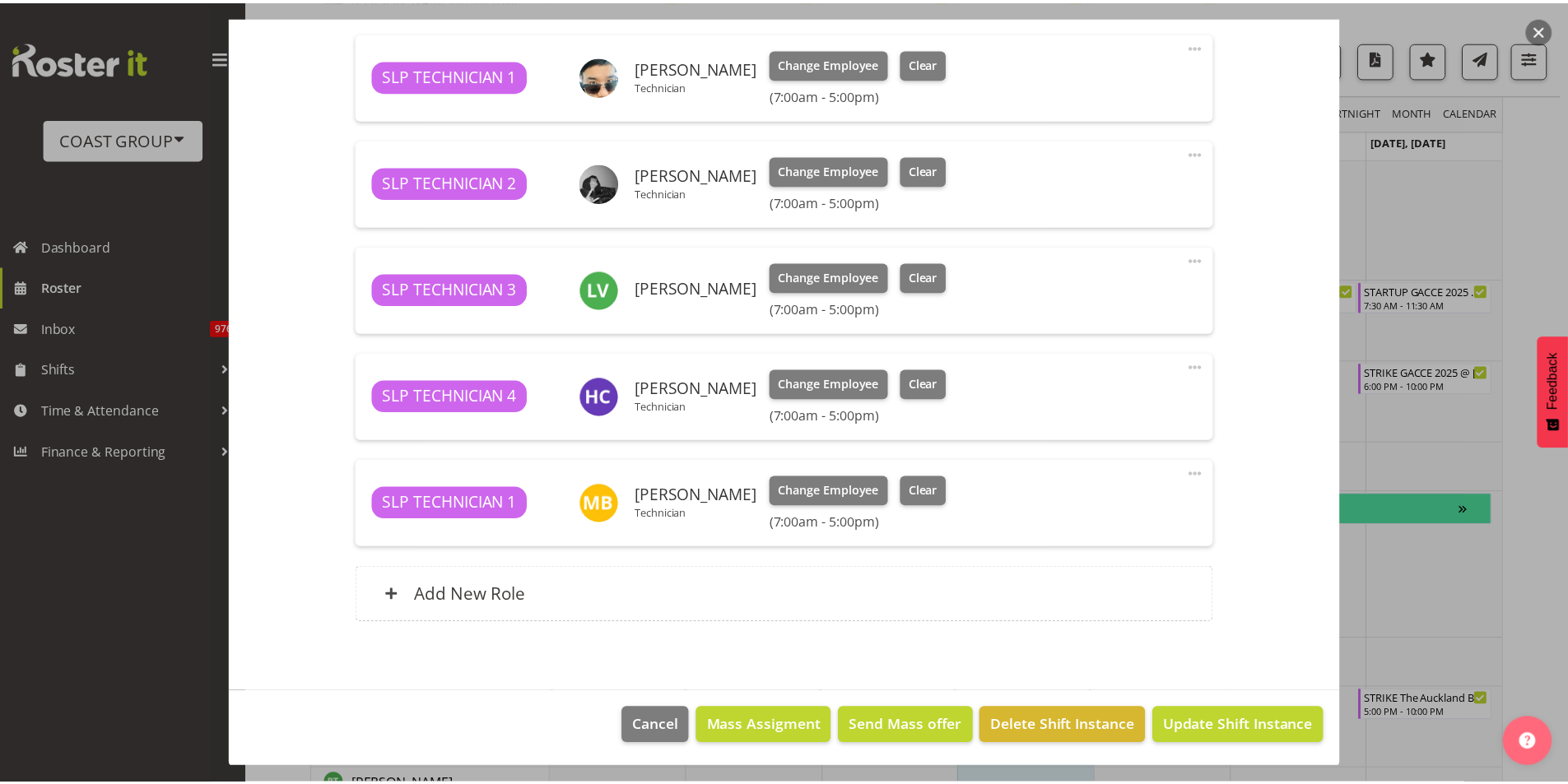
scroll to position [585, 0]
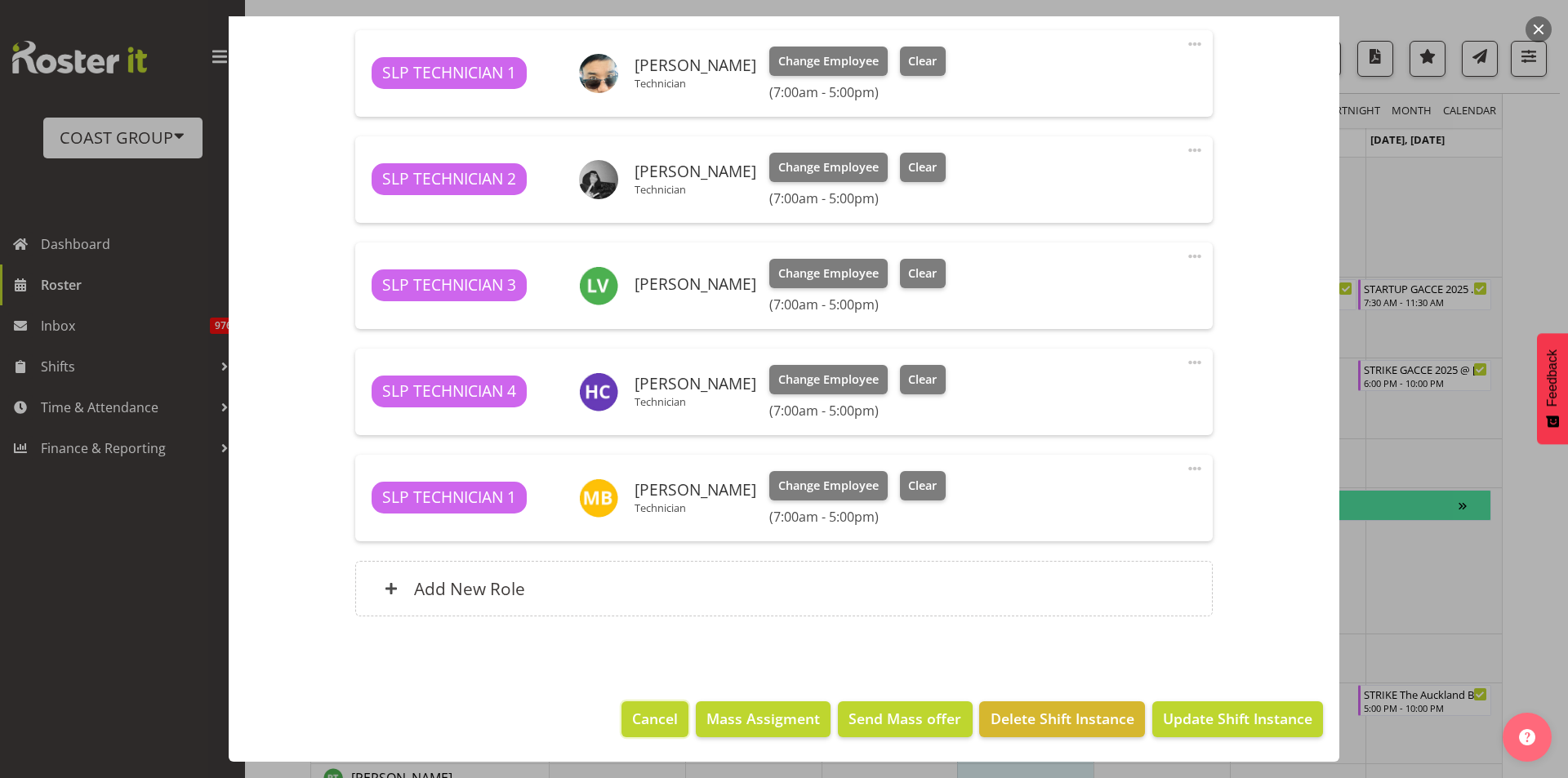
click at [637, 731] on button "Cancel" at bounding box center [655, 719] width 67 height 36
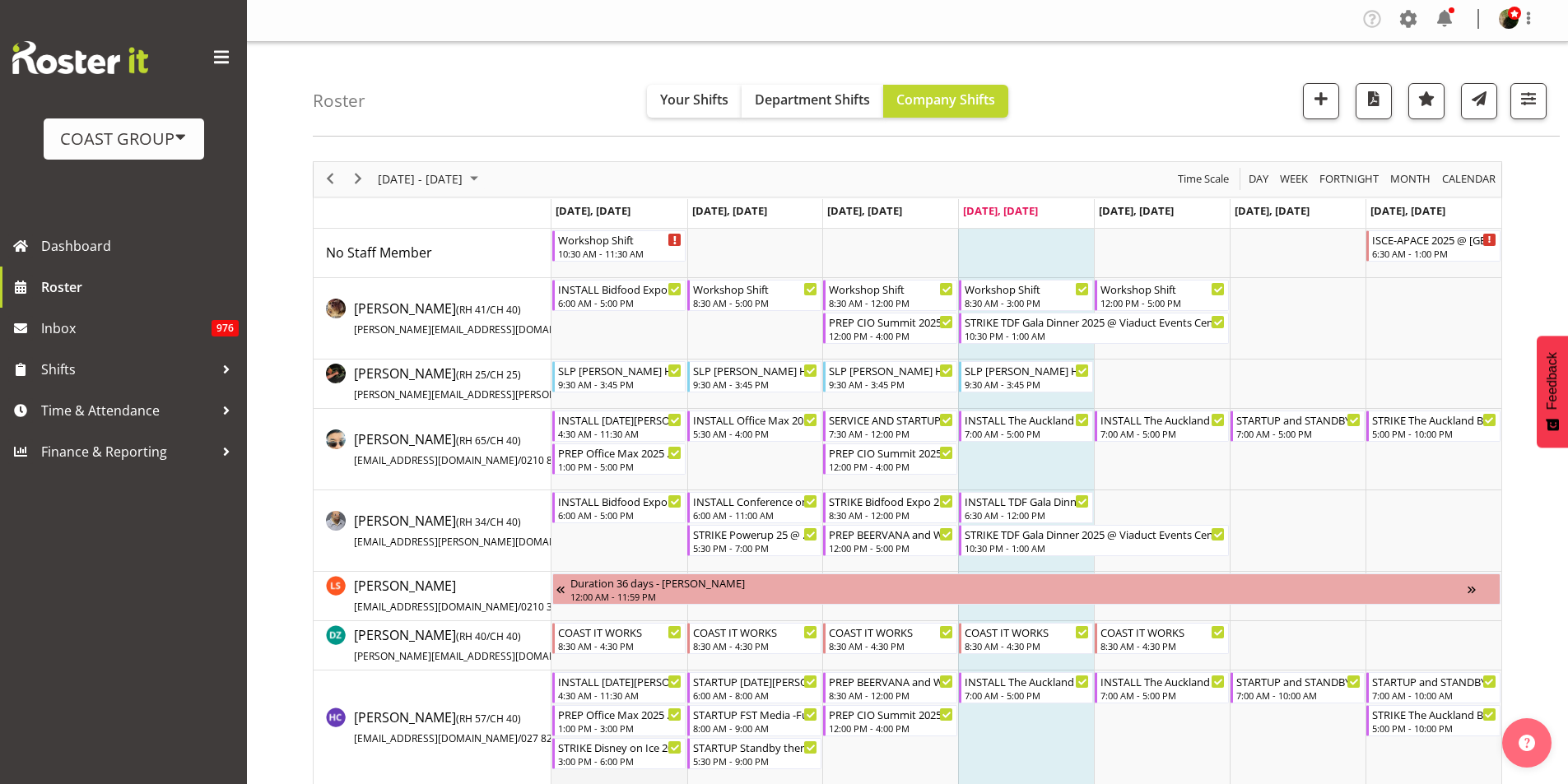
scroll to position [0, 0]
